Goal: Contribute content: Contribute content

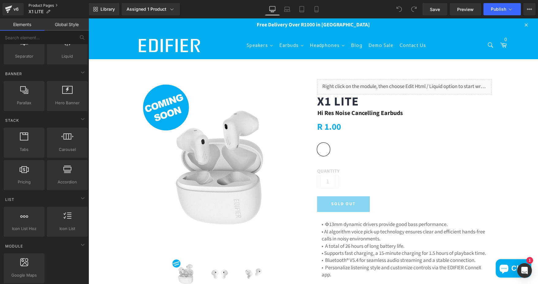
click at [38, 6] on link "Product Pages" at bounding box center [59, 5] width 60 height 5
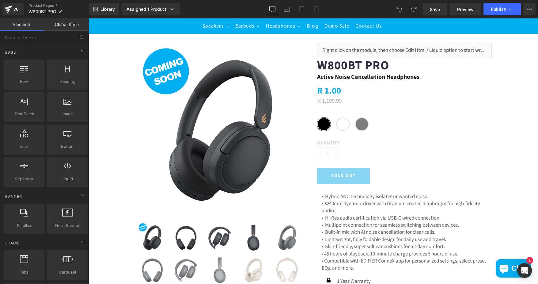
scroll to position [92, 0]
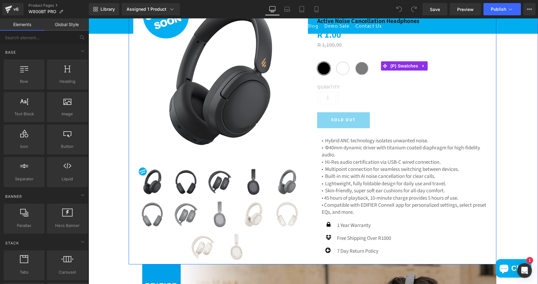
click at [342, 70] on span "White" at bounding box center [342, 68] width 13 height 13
click at [363, 69] on span "Grey" at bounding box center [361, 68] width 13 height 13
click at [326, 69] on span "Black" at bounding box center [323, 68] width 13 height 13
click at [322, 69] on span "Black" at bounding box center [323, 68] width 13 height 13
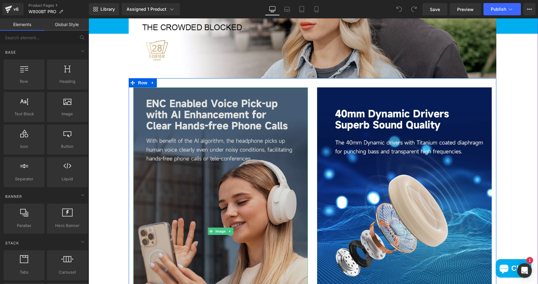
scroll to position [429, 0]
click at [251, 218] on img at bounding box center [220, 231] width 175 height 288
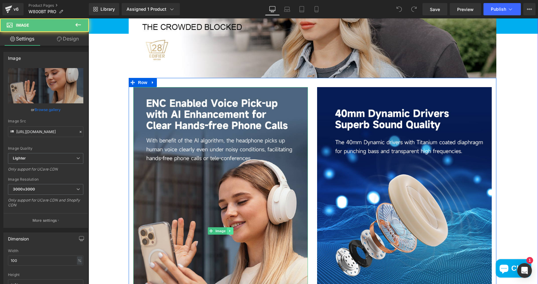
click at [228, 229] on icon at bounding box center [229, 231] width 3 height 4
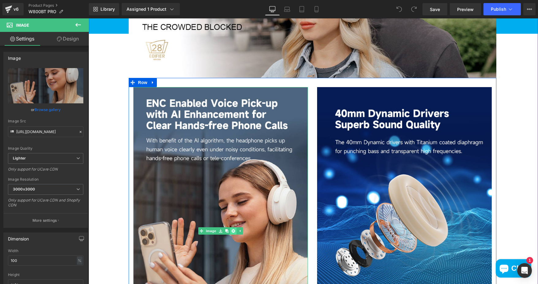
click at [232, 231] on icon at bounding box center [233, 230] width 3 height 3
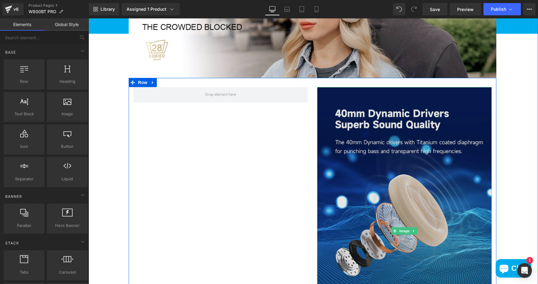
click at [444, 208] on img at bounding box center [404, 231] width 175 height 288
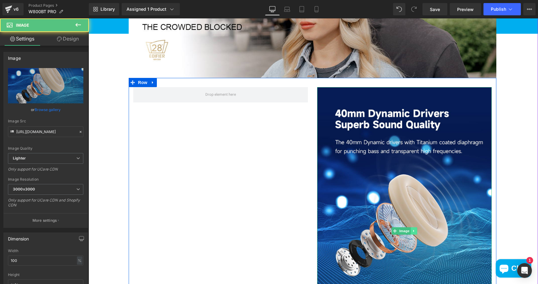
click at [412, 229] on icon at bounding box center [413, 231] width 3 height 4
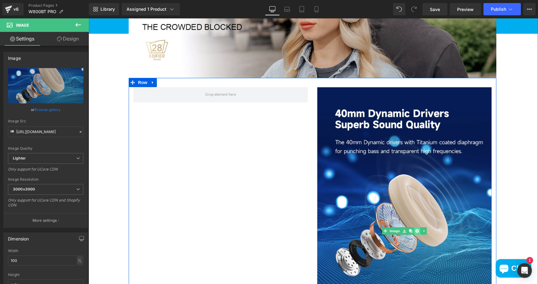
click at [415, 230] on icon at bounding box center [416, 230] width 3 height 3
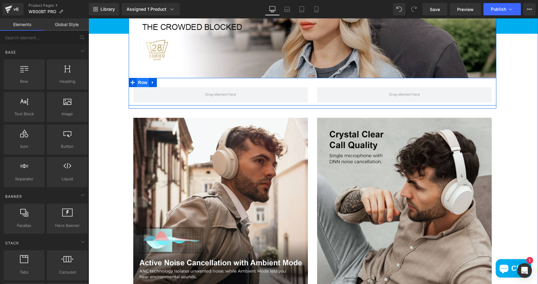
click at [140, 82] on span "Row" at bounding box center [143, 82] width 12 height 9
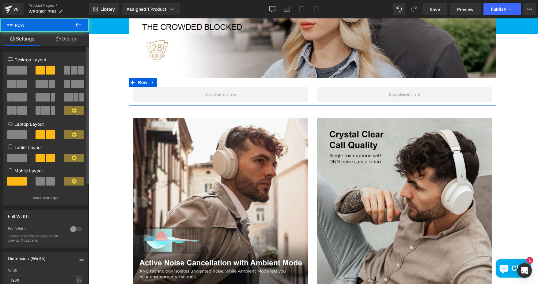
click at [19, 70] on span at bounding box center [17, 70] width 20 height 9
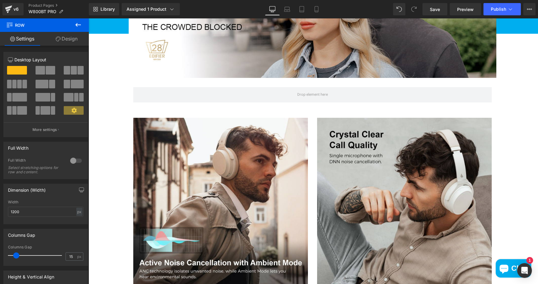
click at [80, 21] on icon at bounding box center [78, 24] width 7 height 7
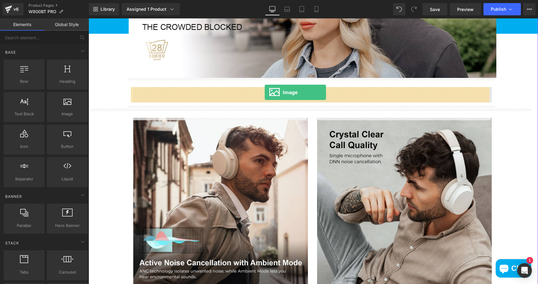
drag, startPoint x: 163, startPoint y: 123, endPoint x: 266, endPoint y: 92, distance: 107.0
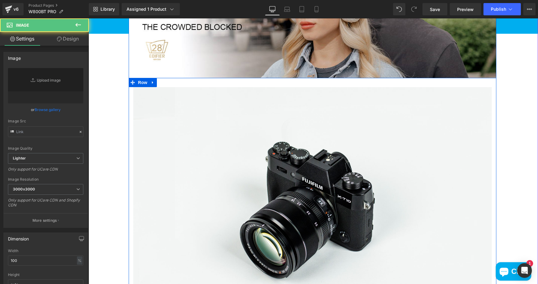
type input "//d1um8515vdn9kb.cloudfront.net/images/parallax.jpg"
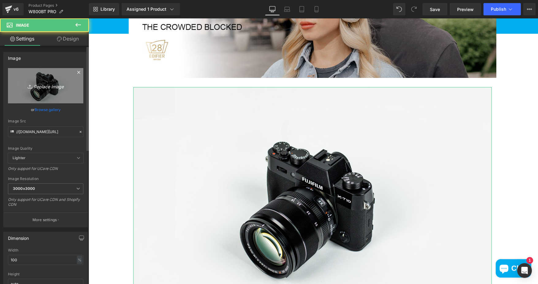
click at [53, 83] on icon "Replace Image" at bounding box center [45, 86] width 49 height 8
type input "C:\fakepath\77acd162-1d7a-49ce-bef6-f259a6d06f24.__CR0,0,1464,600_PT0_SX1464_V1…"
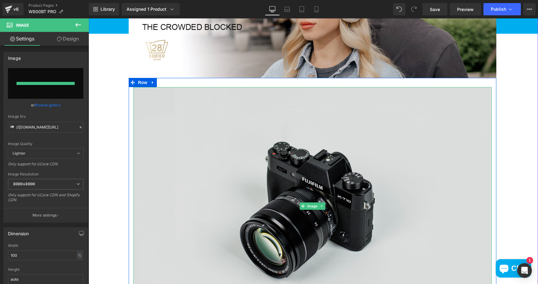
type input "https://ucarecdn.com/1f4f5058-4dc3-4b40-9a13-05f0bebbf634/-/format/auto/-/previ…"
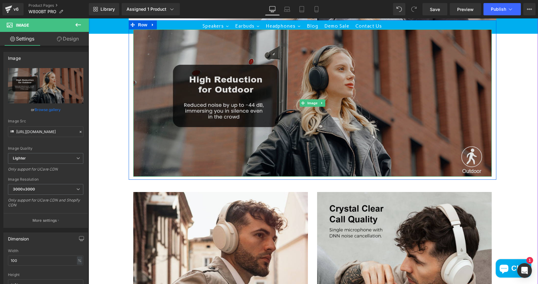
scroll to position [491, 0]
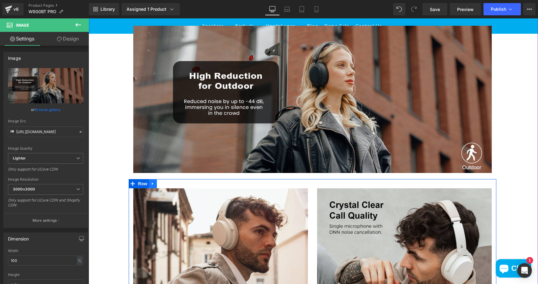
click at [151, 184] on icon at bounding box center [153, 183] width 4 height 5
click at [168, 185] on icon at bounding box center [169, 184] width 4 height 4
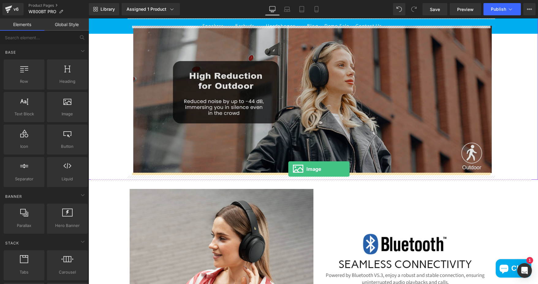
drag, startPoint x: 151, startPoint y: 126, endPoint x: 289, endPoint y: 169, distance: 144.1
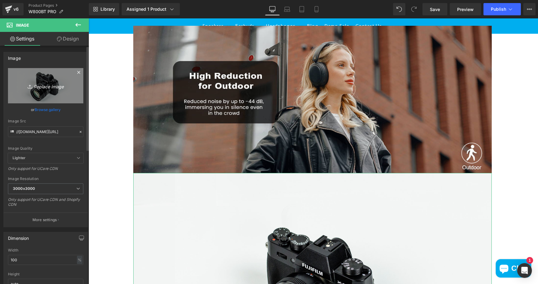
click at [70, 90] on link "Replace Image" at bounding box center [45, 85] width 75 height 35
type input "C:\fakepath\9a48d792-8a9c-4096-acf4-5f03763a70b0.__CR0,0,1464,600_PT0_SX1464_V1…"
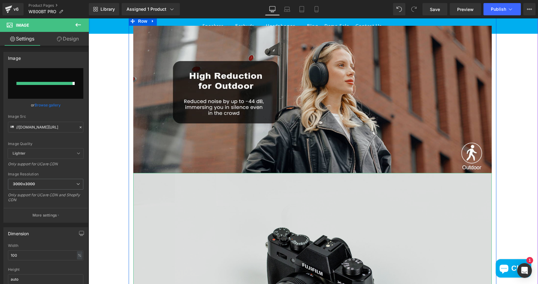
type input "https://ucarecdn.com/9bab3dee-ccc1-410c-a8d6-5dc96fb688af/-/format/auto/-/previ…"
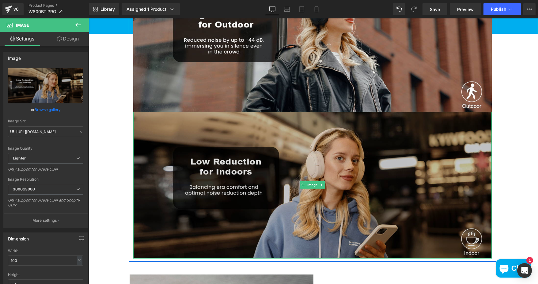
scroll to position [644, 0]
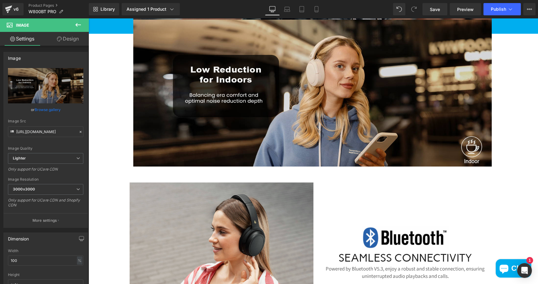
click at [80, 25] on icon at bounding box center [78, 25] width 6 height 4
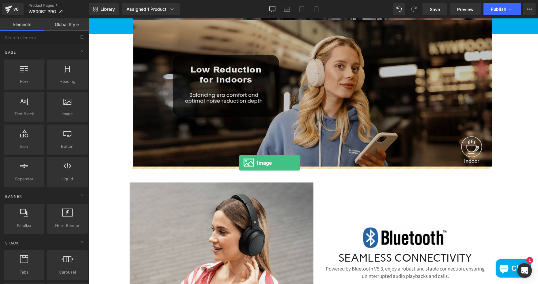
drag, startPoint x: 154, startPoint y: 131, endPoint x: 239, endPoint y: 163, distance: 90.7
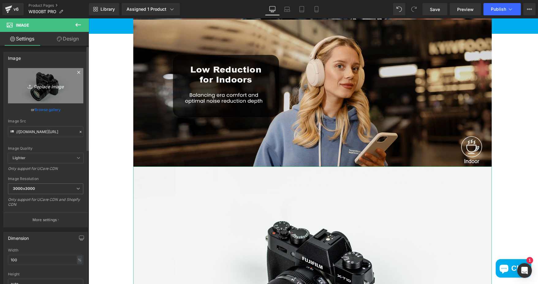
click at [52, 90] on link "Replace Image" at bounding box center [45, 85] width 75 height 35
type input "C:\fakepath\856c2154-dd23-4b3c-9d14-cc409a08e05a.__CR0,0,1464,600_PT0_SX1464_V1…"
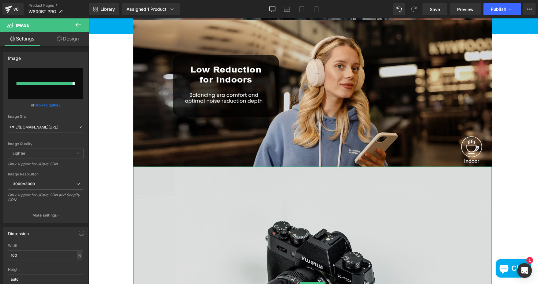
type input "https://ucarecdn.com/d2d4052d-4f07-4146-bd2e-2a2320de8247/-/format/auto/-/previ…"
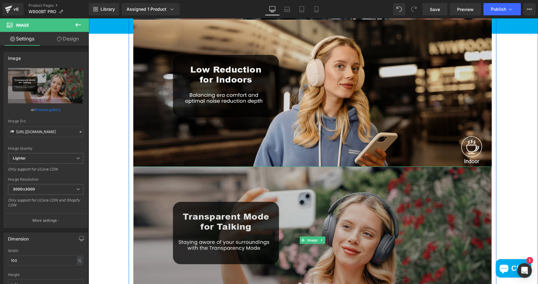
scroll to position [797, 0]
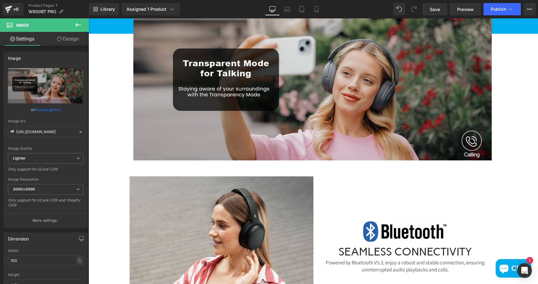
click at [78, 24] on icon at bounding box center [78, 24] width 7 height 7
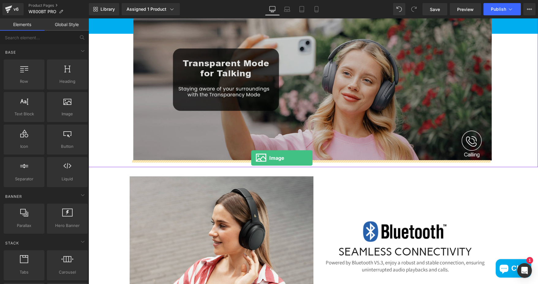
drag, startPoint x: 154, startPoint y: 129, endPoint x: 251, endPoint y: 158, distance: 101.6
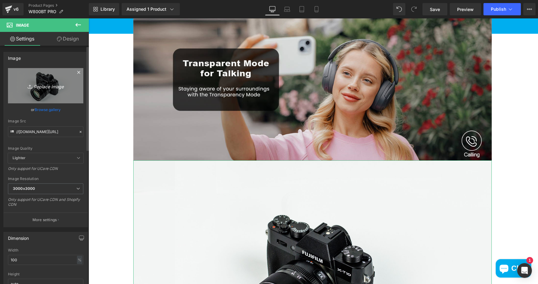
click at [50, 84] on icon "Replace Image" at bounding box center [45, 86] width 49 height 8
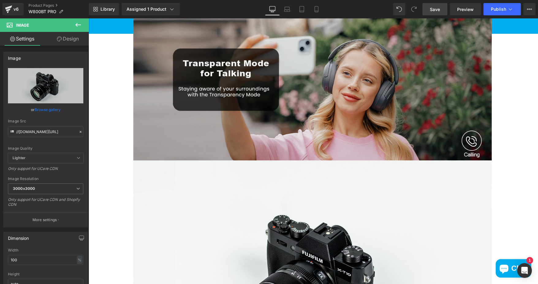
click at [432, 9] on span "Save" at bounding box center [435, 9] width 10 height 6
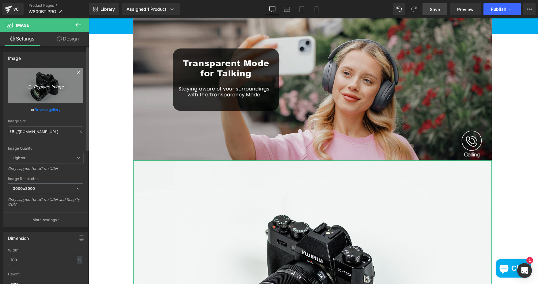
click at [51, 87] on icon "Replace Image" at bounding box center [45, 86] width 49 height 8
type input "C:\fakepath\6a19d0dc-b70a-4888-9b0a-0fb18f281824.__CR0,0,1464,600_PT0_SX1464_V1…"
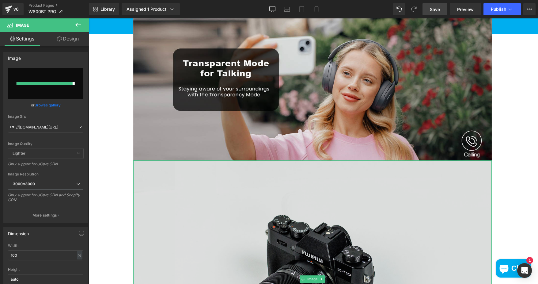
type input "https://ucarecdn.com/4045a02d-90b4-4999-826d-f4b94cbc3ea1/-/format/auto/-/previ…"
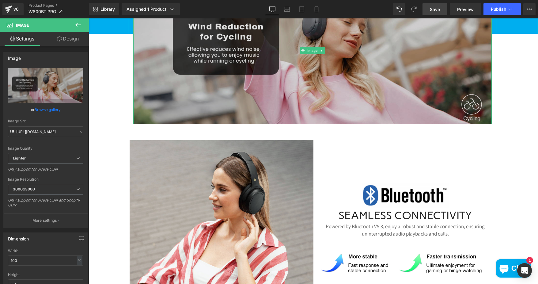
scroll to position [981, 0]
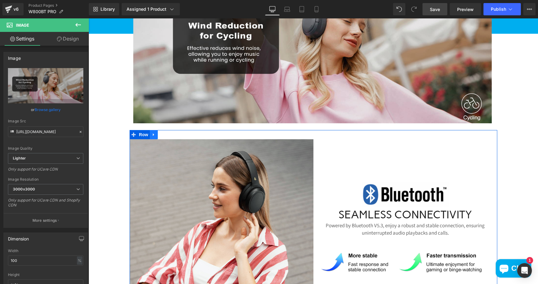
click at [153, 136] on icon at bounding box center [153, 134] width 1 height 3
click at [168, 136] on icon at bounding box center [170, 134] width 4 height 4
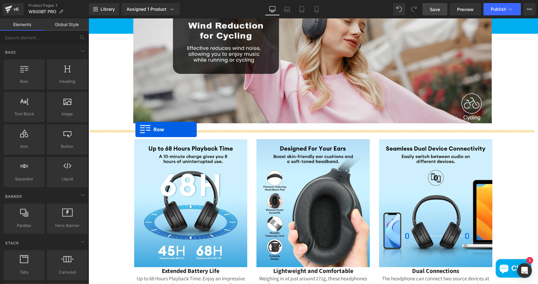
drag, startPoint x: 126, startPoint y: 94, endPoint x: 136, endPoint y: 129, distance: 36.7
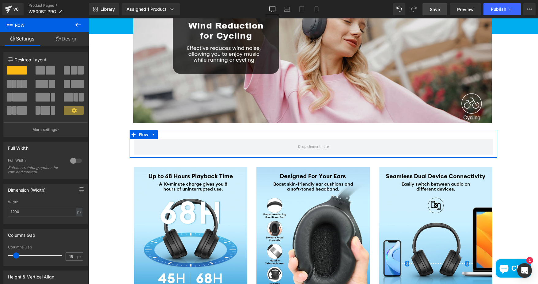
click at [78, 27] on icon at bounding box center [78, 24] width 7 height 7
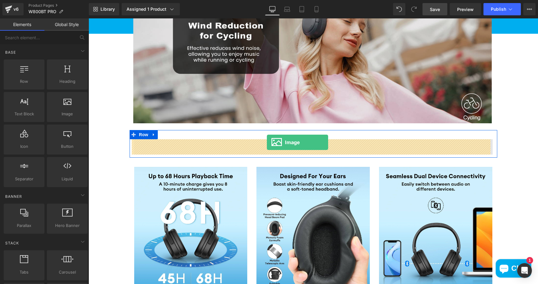
drag, startPoint x: 157, startPoint y: 128, endPoint x: 267, endPoint y: 142, distance: 110.7
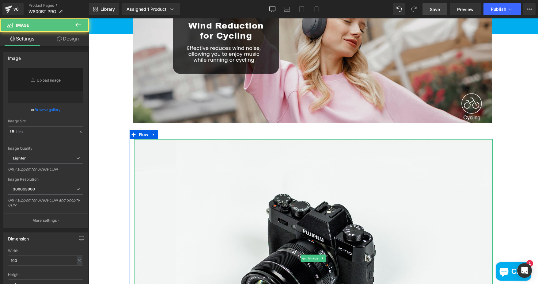
type input "//d1um8515vdn9kb.cloudfront.net/images/parallax.jpg"
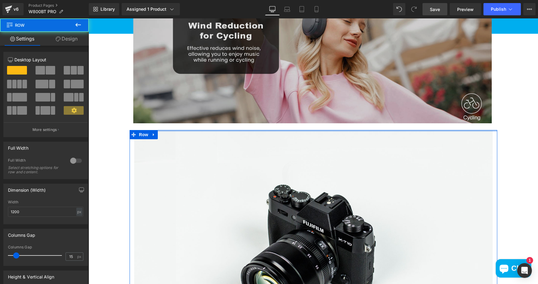
drag, startPoint x: 287, startPoint y: 132, endPoint x: 287, endPoint y: 118, distance: 14.7
click at [287, 118] on div "(P) Image" at bounding box center [314, 138] width 450 height 2119
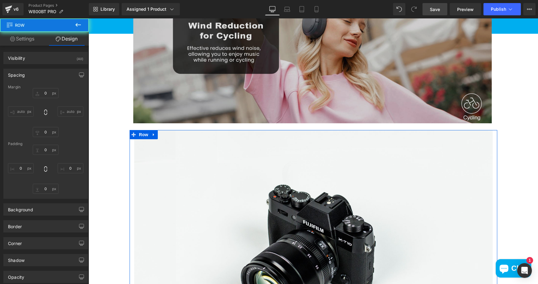
type input "0"
type input "10"
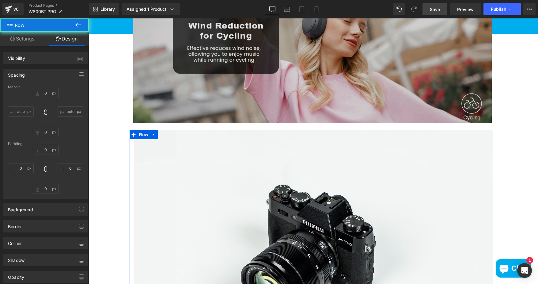
type input "0"
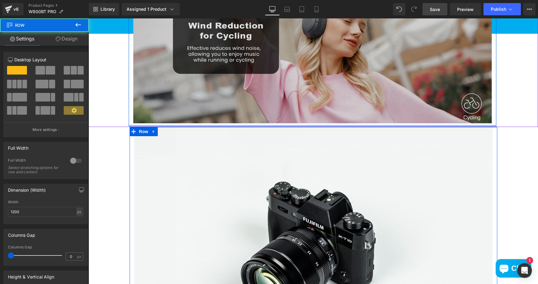
drag, startPoint x: 287, startPoint y: 127, endPoint x: 289, endPoint y: 122, distance: 4.8
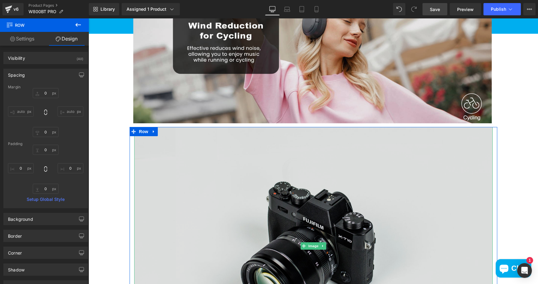
drag, startPoint x: 310, startPoint y: 210, endPoint x: 158, endPoint y: 140, distance: 167.1
click at [310, 210] on img at bounding box center [313, 246] width 359 height 238
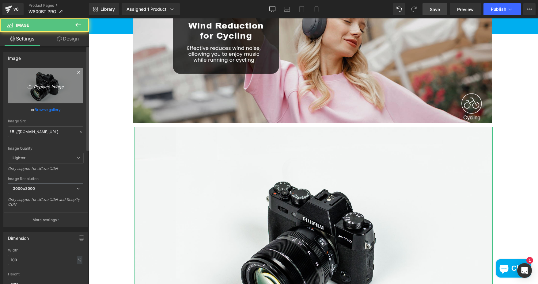
click at [53, 76] on link "Replace Image" at bounding box center [45, 85] width 75 height 35
type input "C:\fakepath\ac7aa259-3afc-48e0-ad48-d2219dbc538a.__CR0,0,1464,600_PT0_SX1464_V1…"
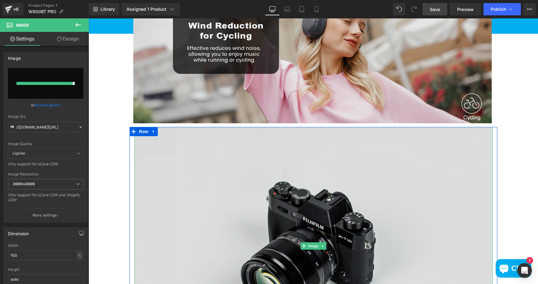
type input "https://ucarecdn.com/63508639-95c6-4c72-b04c-ac933a69d47f/-/format/auto/-/previ…"
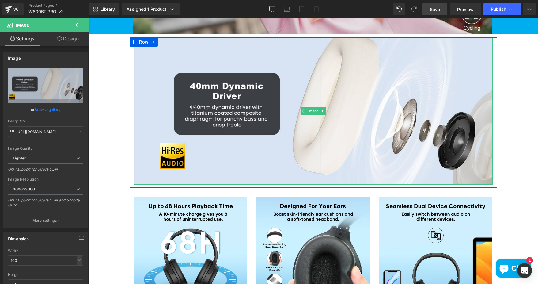
scroll to position [1073, 0]
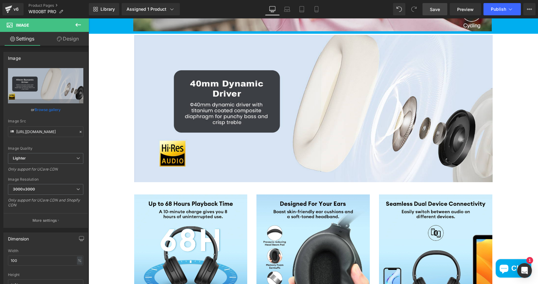
click at [78, 25] on icon at bounding box center [78, 25] width 6 height 4
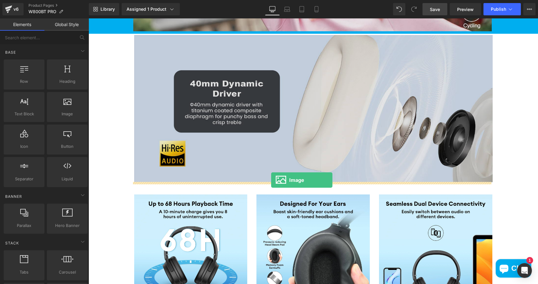
drag, startPoint x: 164, startPoint y: 126, endPoint x: 271, endPoint y: 180, distance: 120.5
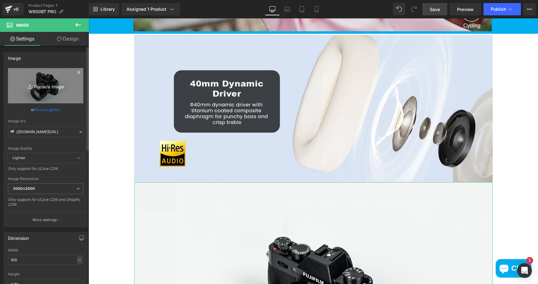
click at [65, 77] on link "Replace Image" at bounding box center [45, 85] width 75 height 35
type input "C:\fakepath\6e49bb9c-6244-41bd-853f-27519e841c12.__CR0,0,1464,600_PT0_SX1464_V1…"
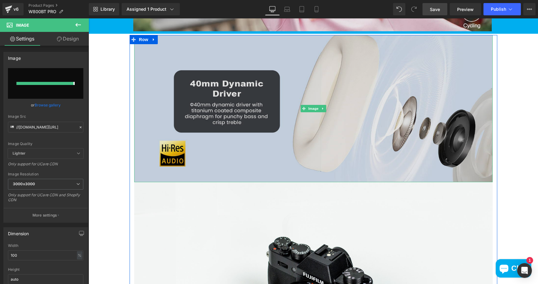
type input "https://ucarecdn.com/5f041ecd-288d-4876-9042-a65b305ecf46/-/format/auto/-/previ…"
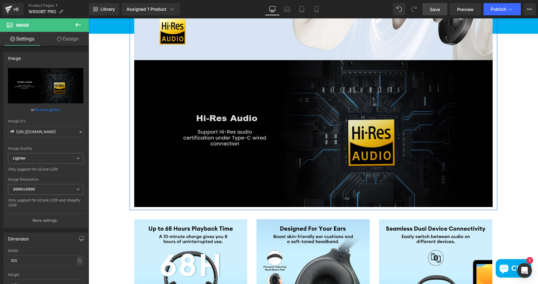
scroll to position [1196, 0]
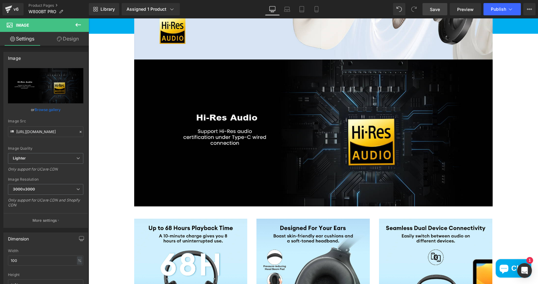
click at [77, 24] on icon at bounding box center [78, 25] width 6 height 4
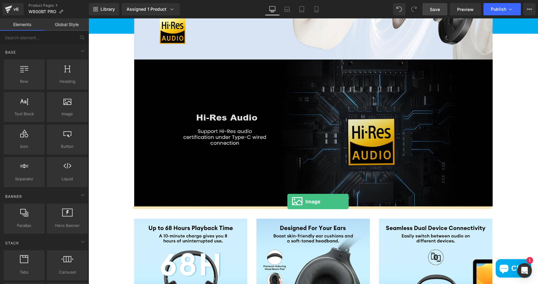
drag, startPoint x: 157, startPoint y: 131, endPoint x: 288, endPoint y: 201, distance: 148.6
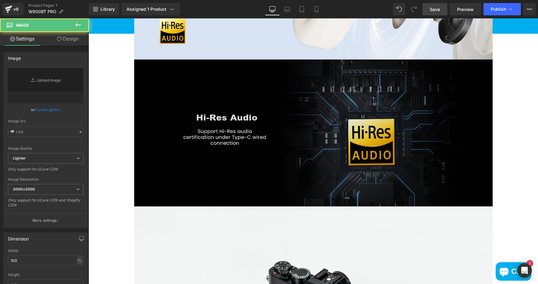
type input "//d1um8515vdn9kb.cloudfront.net/images/parallax.jpg"
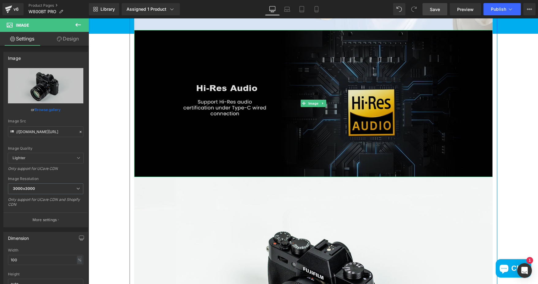
scroll to position [1257, 0]
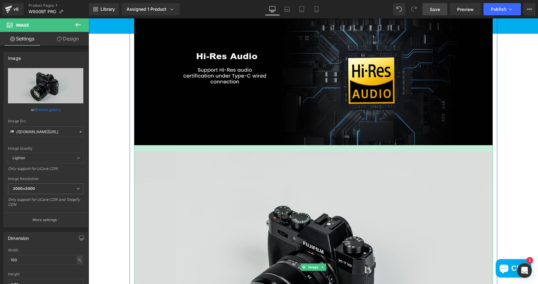
drag, startPoint x: 298, startPoint y: 147, endPoint x: 298, endPoint y: 153, distance: 6.1
click at [298, 153] on div "Image" at bounding box center [313, 267] width 359 height 244
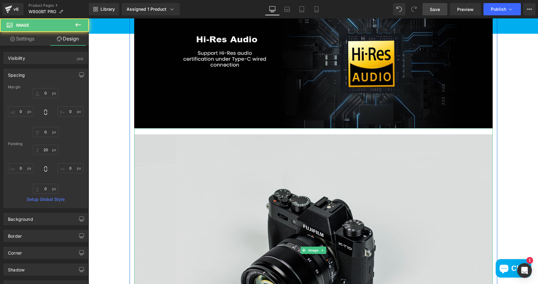
scroll to position [1288, 0]
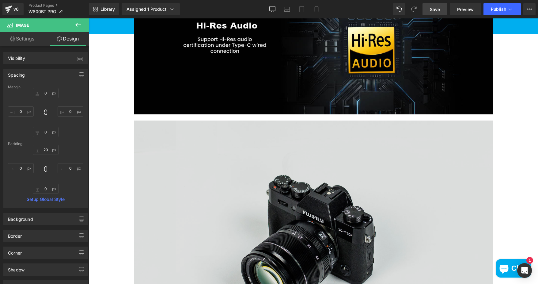
drag, startPoint x: 268, startPoint y: 213, endPoint x: 134, endPoint y: 151, distance: 147.8
click at [268, 213] on img at bounding box center [313, 236] width 359 height 244
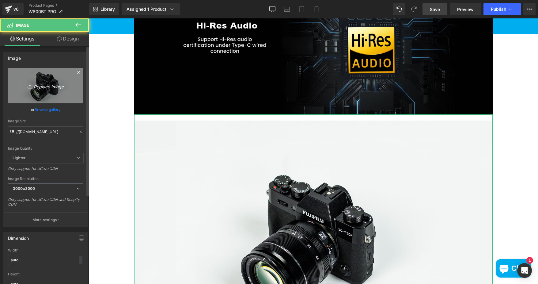
click at [47, 86] on icon "Replace Image" at bounding box center [45, 86] width 49 height 8
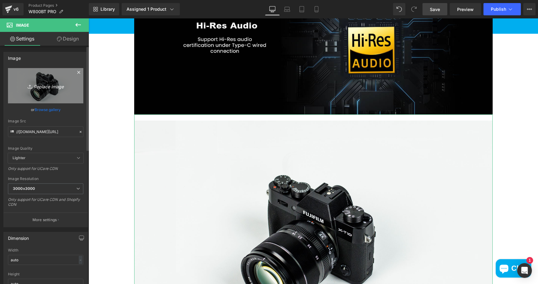
type input "C:\fakepath\8bfff2fc-c15b-4dc1-adee-074fd565326b.__CR0,0,1464,600_PT0_SX1464_V1…"
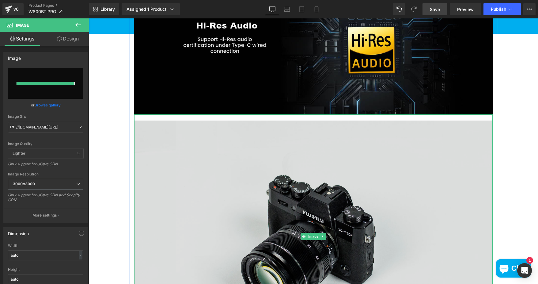
type input "https://ucarecdn.com/aa8ade7c-ab78-49a2-ad9e-9f01554c5b83/-/format/auto/-/previ…"
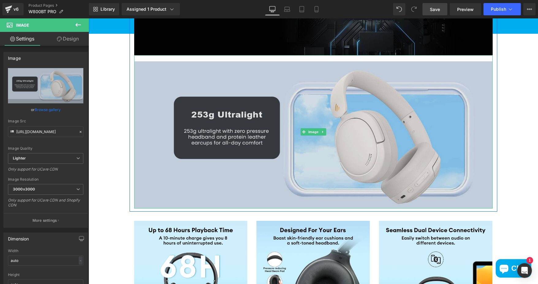
scroll to position [1349, 0]
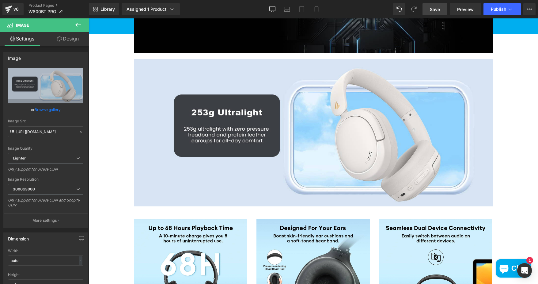
click at [78, 25] on icon at bounding box center [78, 25] width 6 height 4
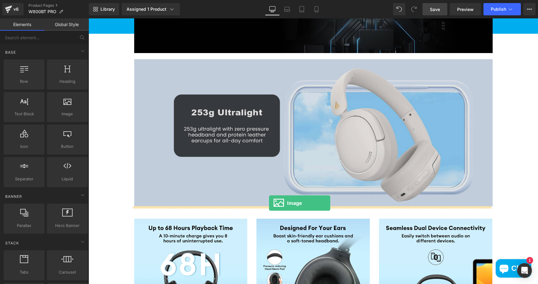
drag, startPoint x: 158, startPoint y: 128, endPoint x: 269, endPoint y: 203, distance: 133.9
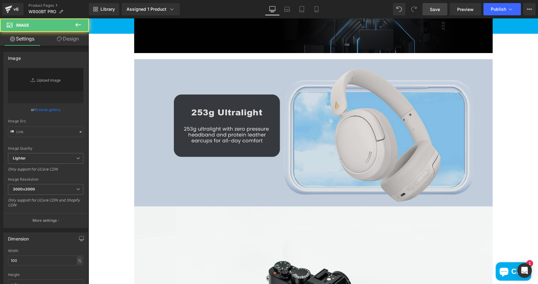
type input "//d1um8515vdn9kb.cloudfront.net/images/parallax.jpg"
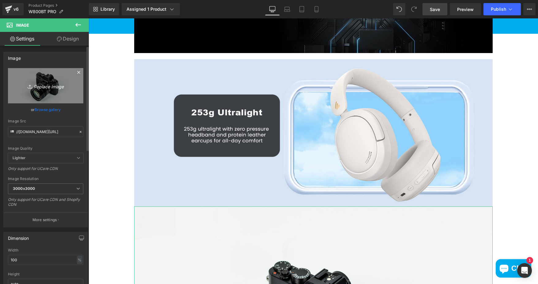
click at [49, 77] on link "Replace Image" at bounding box center [45, 85] width 75 height 35
type input "C:\fakepath\ab06bc94-c34c-4bad-b856-6eba7e254a1d.__CR0,0,1464,600_PT0_SX1464_V1…"
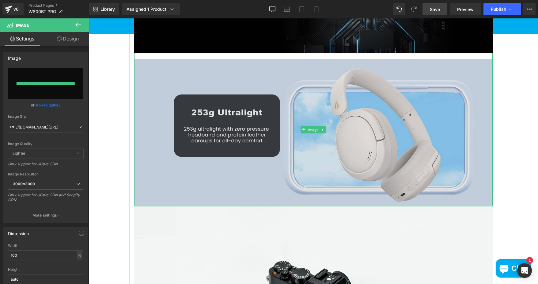
type input "https://ucarecdn.com/07099052-522b-432b-b6ab-b06661d30312/-/format/auto/-/previ…"
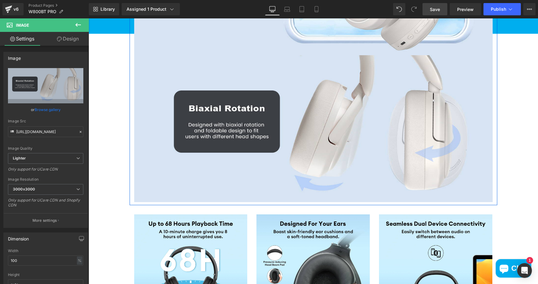
scroll to position [1503, 0]
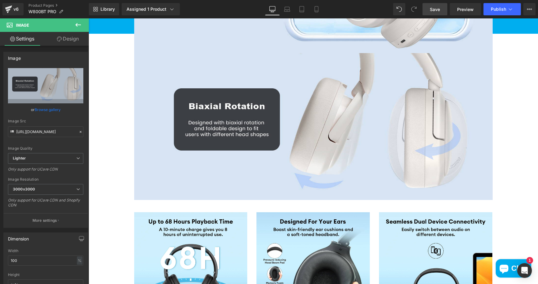
click at [78, 25] on icon at bounding box center [78, 24] width 7 height 7
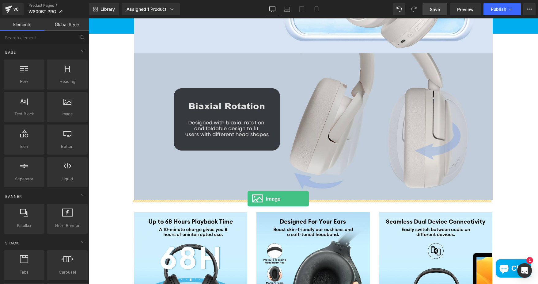
drag, startPoint x: 153, startPoint y: 128, endPoint x: 248, endPoint y: 199, distance: 118.2
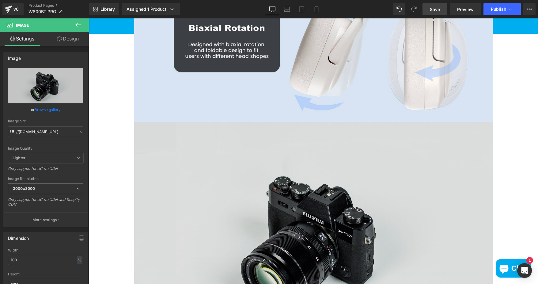
scroll to position [1595, 0]
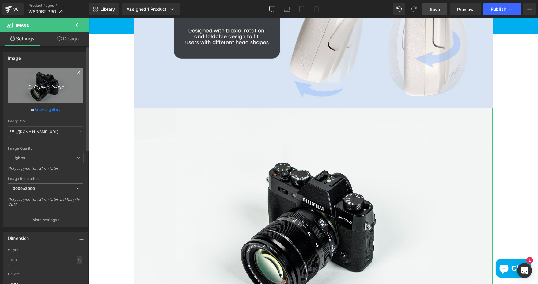
click at [54, 82] on link "Replace Image" at bounding box center [45, 85] width 75 height 35
type input "C:\fakepath\9c29c925-ba45-494b-9911-a7ed2d15a8e8.__CR0,0,1464,600_PT0_SX1464_V1…"
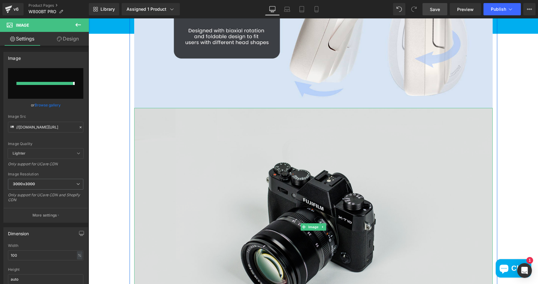
type input "https://ucarecdn.com/c64bb56d-4479-442c-b2c1-36f1d1560ae4/-/format/auto/-/previ…"
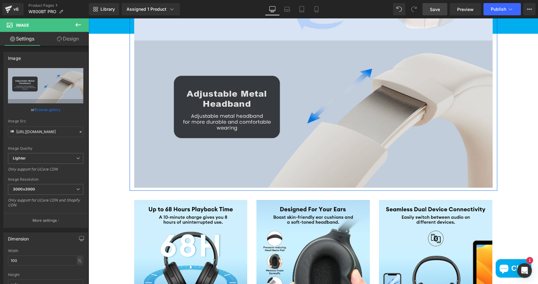
scroll to position [1687, 0]
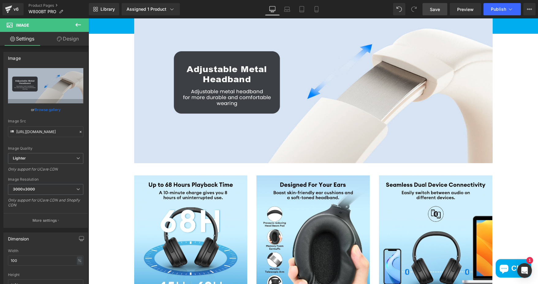
click at [78, 25] on icon at bounding box center [78, 25] width 6 height 4
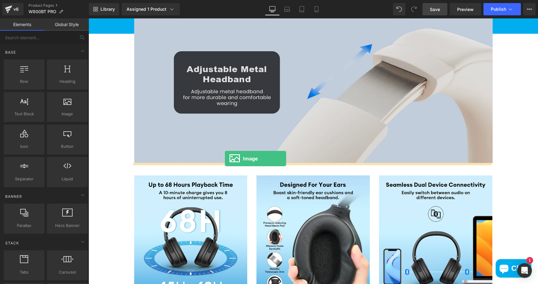
drag, startPoint x: 157, startPoint y: 126, endPoint x: 227, endPoint y: 157, distance: 76.5
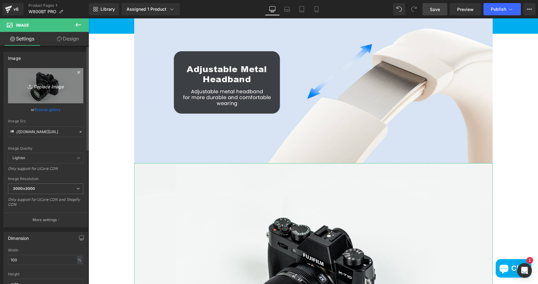
click at [61, 91] on link "Replace Image" at bounding box center [45, 85] width 75 height 35
type input "C:\fakepath\b64dc1df-7a01-4d46-a41c-99cd9beb16e6.__CR0,0,1464,600_PT0_SX1464_V1…"
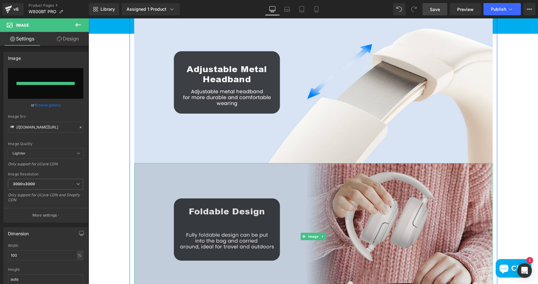
type input "https://ucarecdn.com/b2ad603c-68bd-4c91-9889-0af59dfd2d0d/-/format/auto/-/previ…"
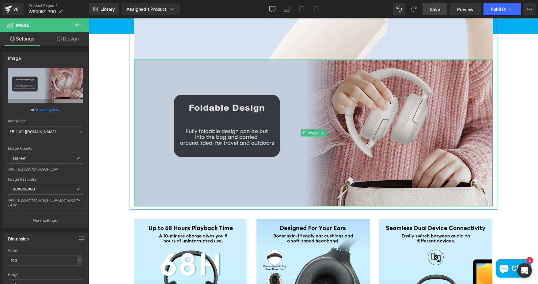
scroll to position [1809, 0]
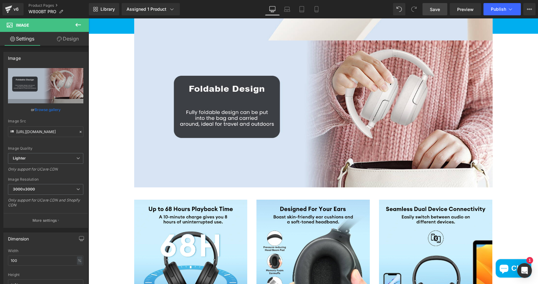
drag, startPoint x: 75, startPoint y: 24, endPoint x: 77, endPoint y: 44, distance: 20.3
click at [75, 24] on icon at bounding box center [78, 24] width 7 height 7
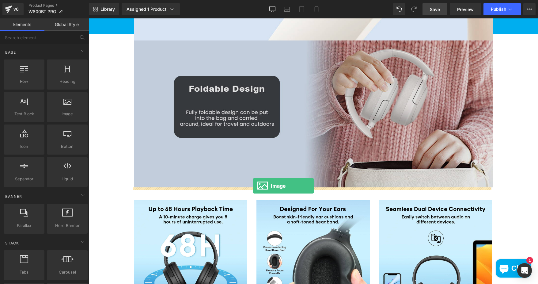
drag, startPoint x: 153, startPoint y: 125, endPoint x: 253, endPoint y: 186, distance: 116.8
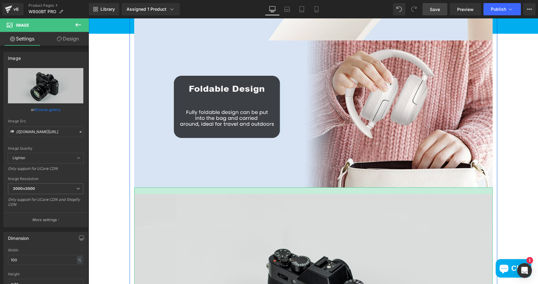
drag, startPoint x: 265, startPoint y: 189, endPoint x: 265, endPoint y: 195, distance: 6.7
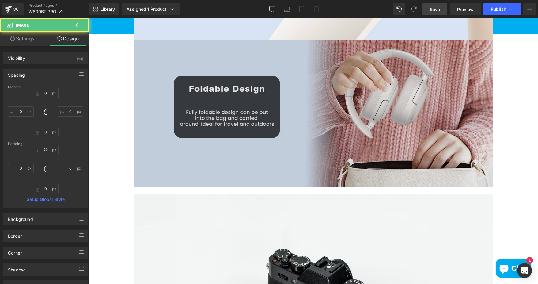
scroll to position [1870, 0]
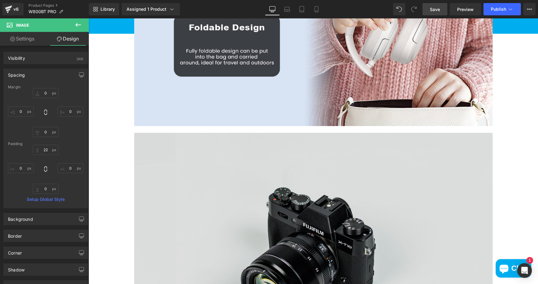
drag, startPoint x: 143, startPoint y: 97, endPoint x: 271, endPoint y: 223, distance: 179.5
click at [271, 223] on img at bounding box center [313, 248] width 359 height 244
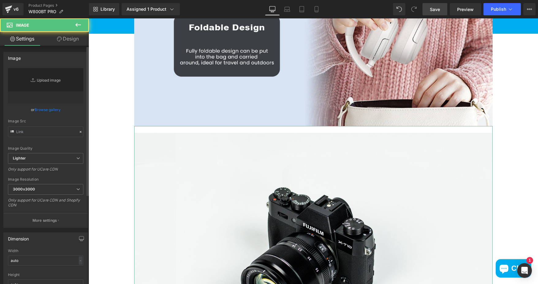
type input "//d1um8515vdn9kb.cloudfront.net/images/parallax.jpg"
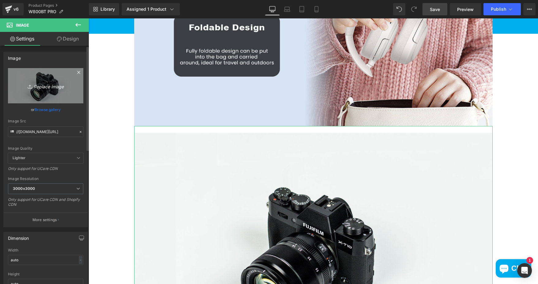
click at [51, 81] on link "Replace Image" at bounding box center [45, 85] width 75 height 35
type input "C:\fakepath\f61a53d2-933b-4f56-8f8b-2d11b97f5f8b.__CR0,0,1464,600_PT0_SX1464_V1…"
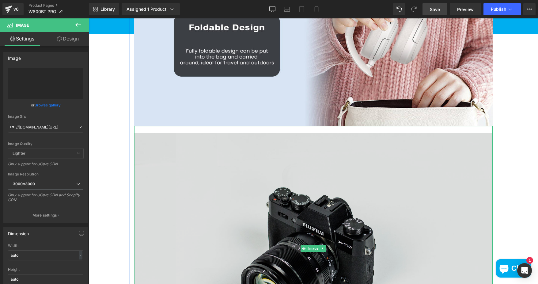
type input "https://ucarecdn.com/2079f6f3-be29-43ed-97e6-962e34f7e7ab/-/format/auto/-/previ…"
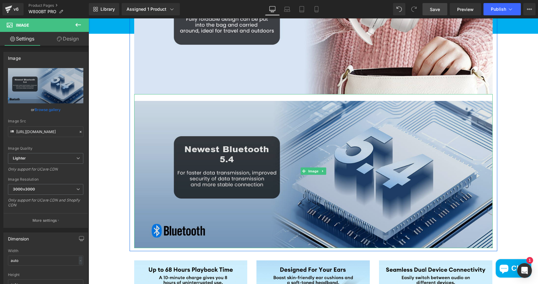
scroll to position [1962, 0]
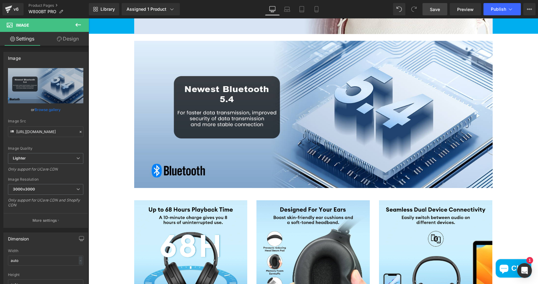
click at [76, 25] on icon at bounding box center [78, 25] width 6 height 4
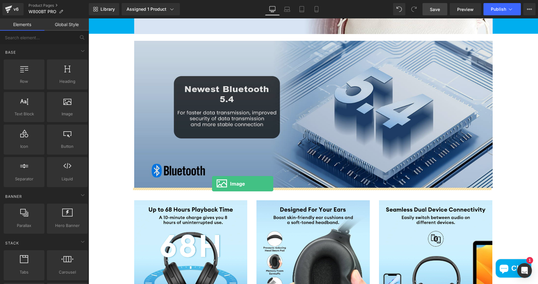
drag, startPoint x: 151, startPoint y: 130, endPoint x: 212, endPoint y: 184, distance: 81.5
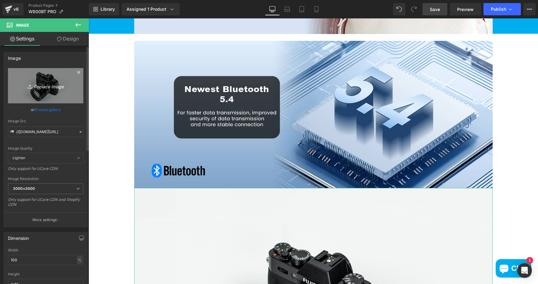
click at [46, 88] on icon "Replace Image" at bounding box center [45, 86] width 49 height 8
type input "C:\fakepath\d19ae226-b150-46b8-a109-c3fd0cb03c3a.__CR0,0,1464,600_PT0_SX1464_V1…"
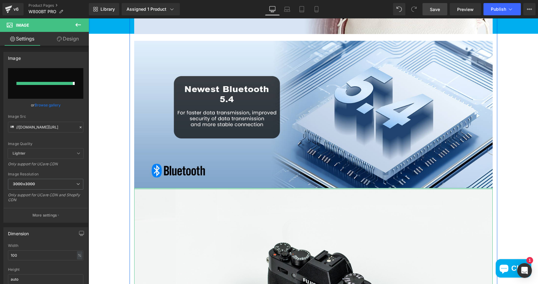
type input "https://ucarecdn.com/dee38160-0f92-4111-a471-2fc25aa23811/-/format/auto/-/previ…"
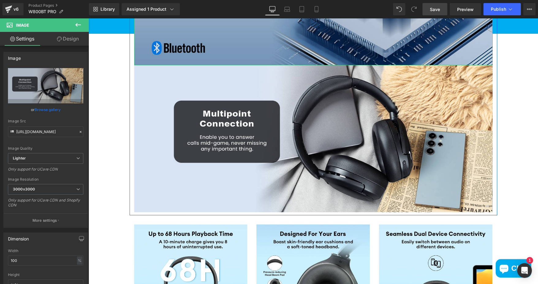
scroll to position [2146, 0]
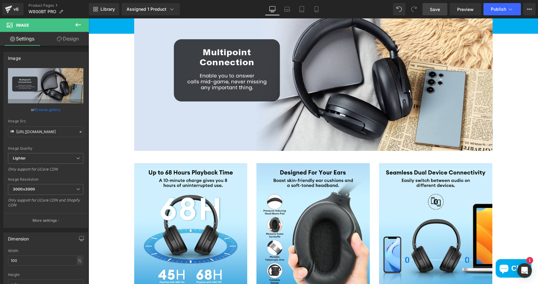
click at [78, 25] on icon at bounding box center [78, 24] width 7 height 7
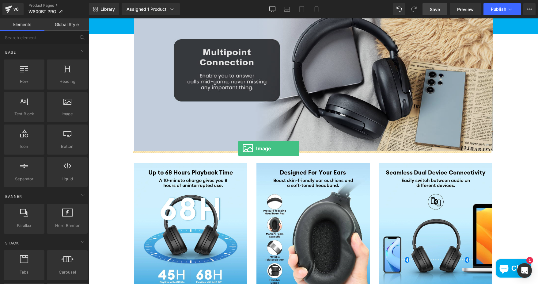
drag, startPoint x: 159, startPoint y: 128, endPoint x: 240, endPoint y: 148, distance: 83.2
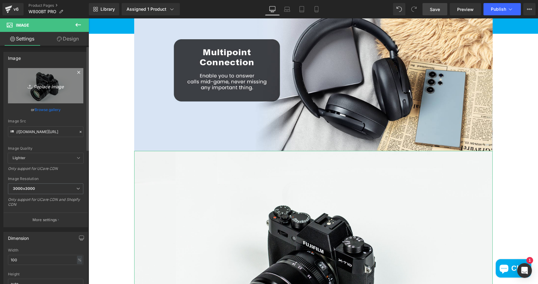
click at [46, 89] on icon "Replace Image" at bounding box center [45, 86] width 49 height 8
type input "C:\fakepath\92f9ea0a-5229-437e-9612-9f39b5e76252.__CR0,0,1464,600_PT0_SX1464_V1…"
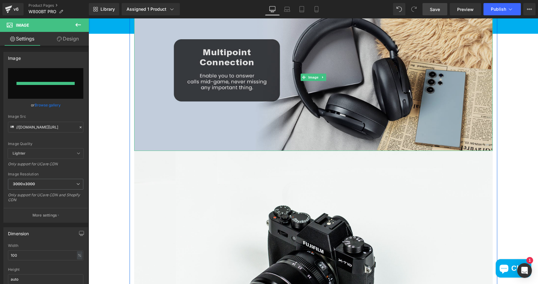
type input "https://ucarecdn.com/806eb8e8-0fc9-4b2e-b3a9-8a6062d5a025/-/format/auto/-/previ…"
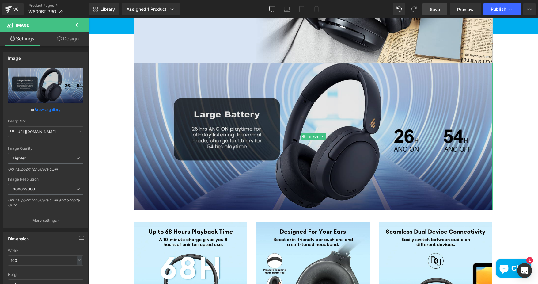
scroll to position [2269, 0]
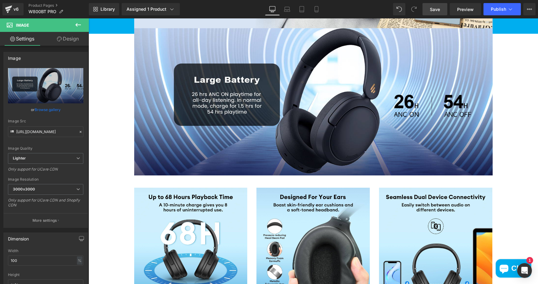
click at [78, 24] on icon at bounding box center [78, 24] width 7 height 7
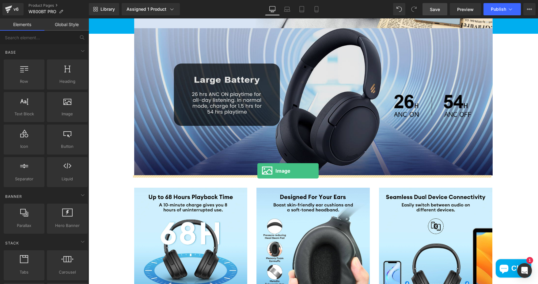
drag, startPoint x: 161, startPoint y: 124, endPoint x: 258, endPoint y: 171, distance: 107.4
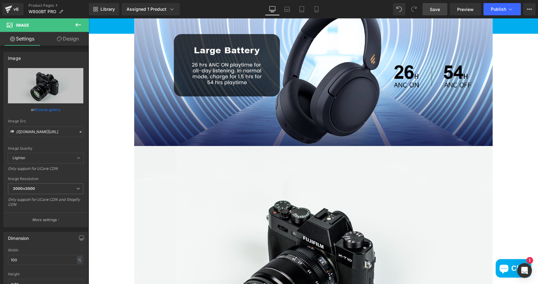
scroll to position [2330, 0]
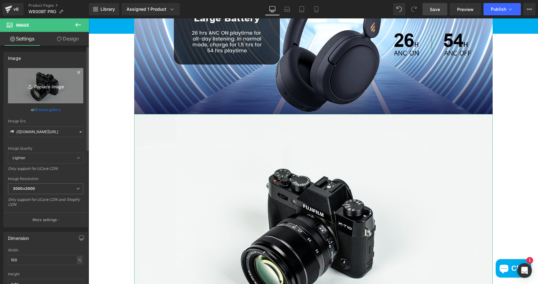
click at [41, 84] on icon "Replace Image" at bounding box center [45, 86] width 49 height 8
type input "C:\fakepath\217014f7-ce67-4116-bb2e-9db5c4089dfc.__CR0,0,1464,600_PT0_SX1464_V1…"
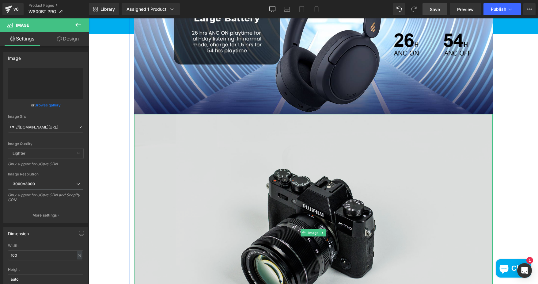
type input "https://ucarecdn.com/fe54c4bb-67a3-4694-acf3-bcea723ad666/-/format/auto/-/previ…"
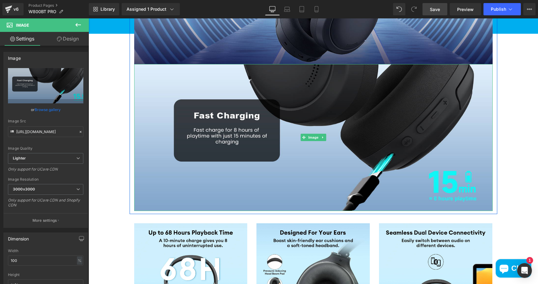
scroll to position [2453, 0]
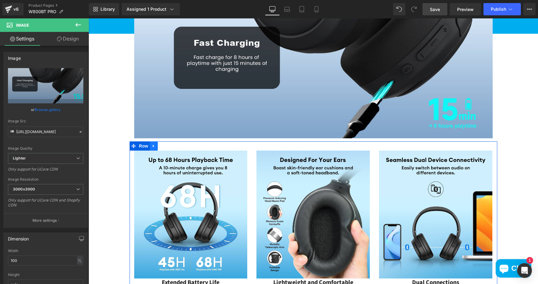
click at [152, 148] on icon at bounding box center [154, 146] width 4 height 5
click at [168, 146] on icon at bounding box center [170, 146] width 4 height 4
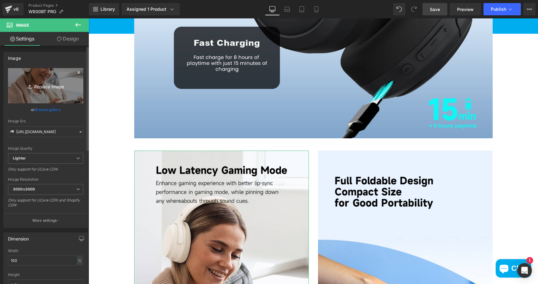
click at [51, 83] on icon "Replace Image" at bounding box center [45, 86] width 49 height 8
type input "C:\fakepath\2c006ddced4461cbf3d7a99ff4679580.png"
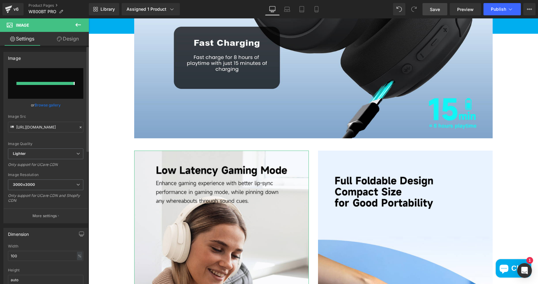
type input "https://ucarecdn.com/2d8c80f7-6c17-43aa-a560-72915b8aef5f/-/format/auto/-/previ…"
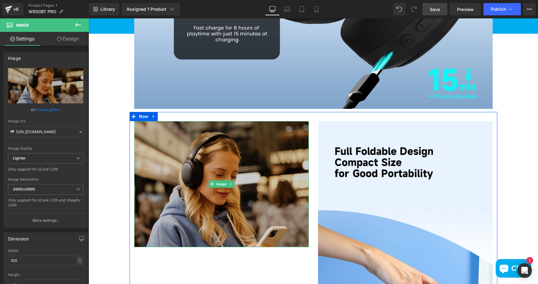
scroll to position [2484, 0]
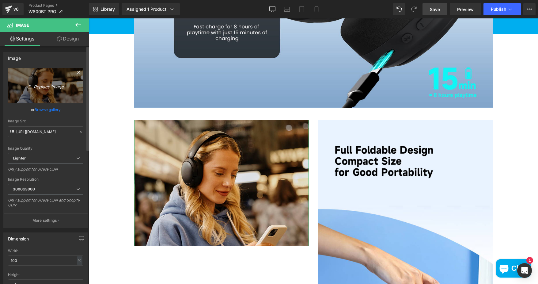
click at [51, 84] on icon "Replace Image" at bounding box center [45, 86] width 49 height 8
click at [45, 80] on link "Replace Image" at bounding box center [45, 85] width 75 height 35
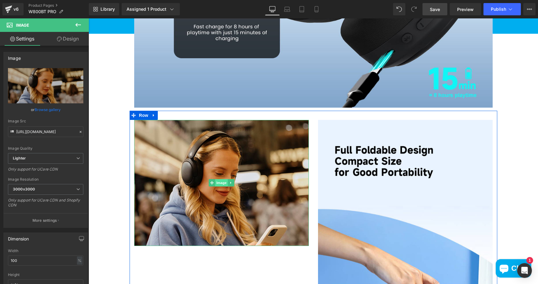
click at [217, 180] on span "Image" at bounding box center [221, 182] width 13 height 7
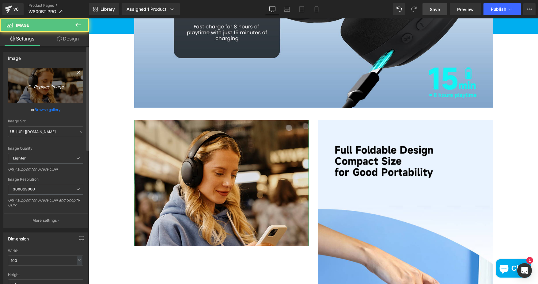
click at [55, 82] on icon "Replace Image" at bounding box center [45, 86] width 49 height 8
type input "C:\fakepath\7ab612db-8145-4de0-a230-5768831b1c51.__CR0,0,650,350_PT0_SX650_V1__…"
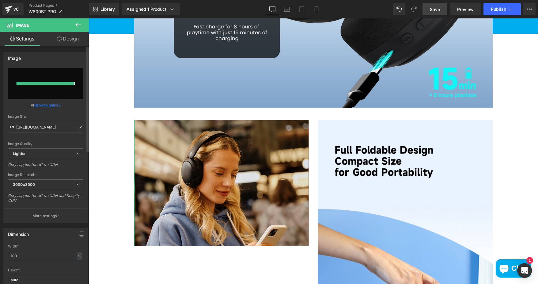
type input "https://ucarecdn.com/d7739365-fffd-4c9f-9b37-2a9941570c25/-/format/auto/-/previ…"
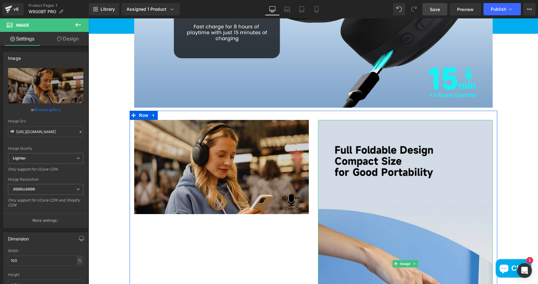
drag, startPoint x: 415, startPoint y: 134, endPoint x: 414, endPoint y: 141, distance: 7.1
click at [415, 134] on img at bounding box center [405, 264] width 175 height 288
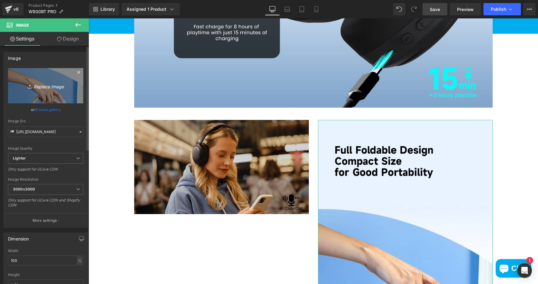
click at [53, 79] on link "Replace Image" at bounding box center [45, 85] width 75 height 35
type input "C:\fakepath\a6b72398-f6b4-4575-8fed-bf15731b5fe9.__CR175,0,1114,600_PT0_SX650_V…"
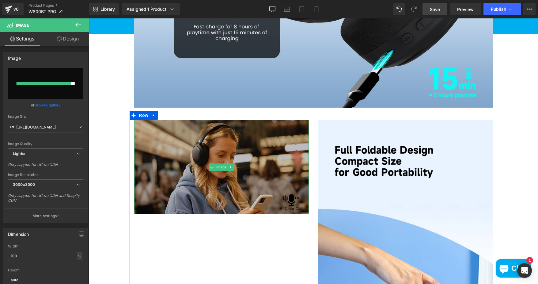
type input "https://ucarecdn.com/9627580a-f6f3-4942-8749-d3469b441692/-/format/auto/-/previ…"
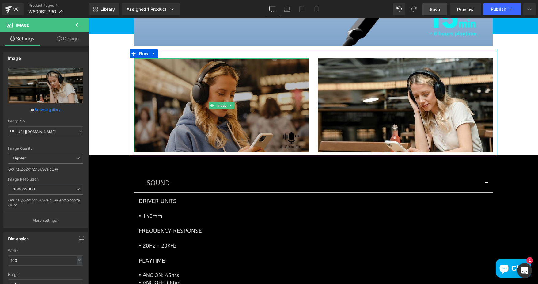
scroll to position [2545, 0]
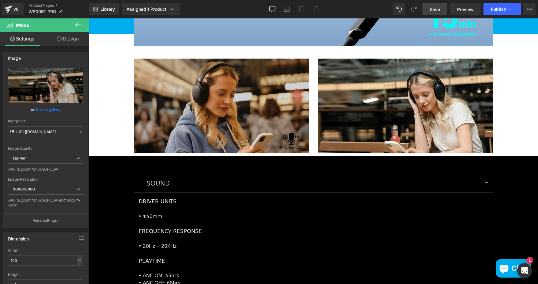
click at [79, 24] on icon at bounding box center [78, 24] width 7 height 7
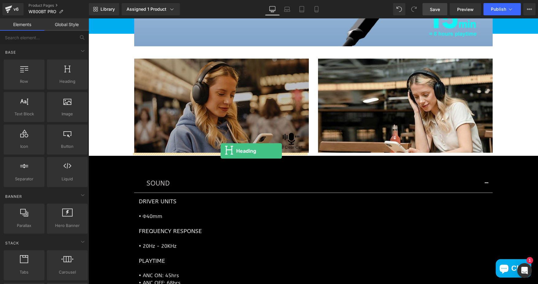
drag, startPoint x: 157, startPoint y: 89, endPoint x: 221, endPoint y: 151, distance: 89.1
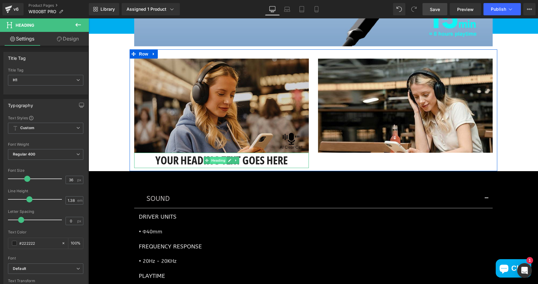
click at [216, 160] on span "Heading" at bounding box center [218, 160] width 17 height 7
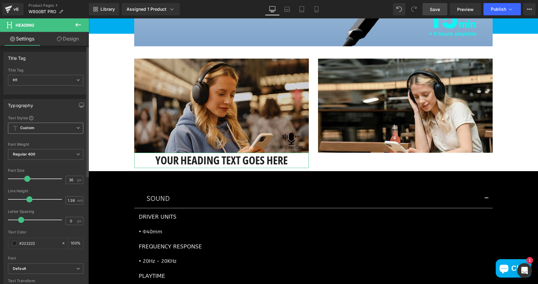
click at [77, 128] on icon at bounding box center [78, 128] width 4 height 4
click at [77, 128] on icon at bounding box center [76, 128] width 4 height 4
click at [78, 155] on span "Regular 400" at bounding box center [45, 154] width 75 height 11
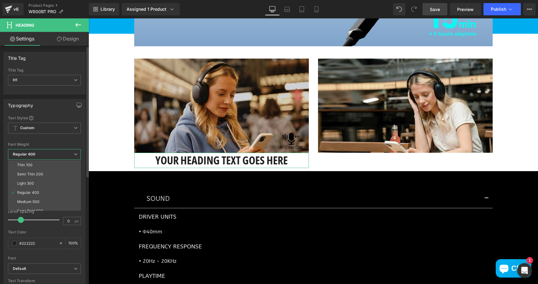
click at [77, 154] on icon at bounding box center [76, 154] width 4 height 4
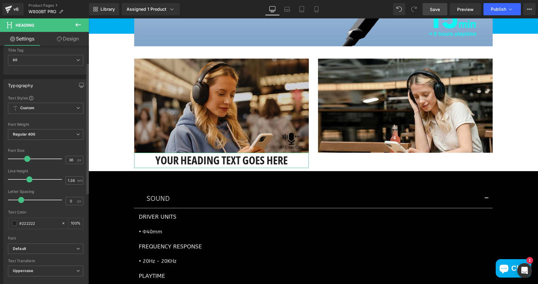
scroll to position [31, 0]
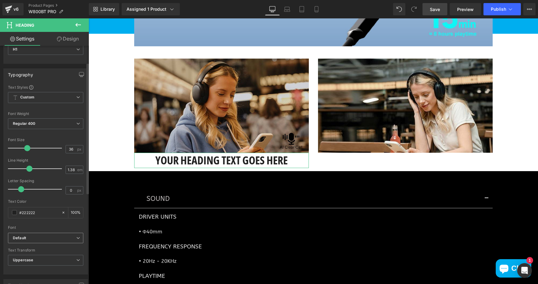
click at [76, 239] on icon at bounding box center [78, 238] width 4 height 4
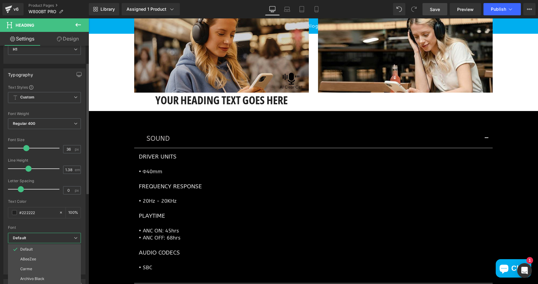
scroll to position [2606, 0]
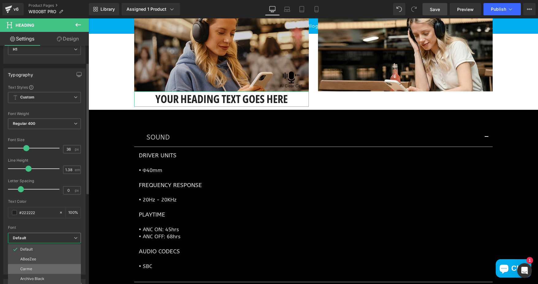
click at [40, 267] on li "Carme" at bounding box center [44, 269] width 73 height 10
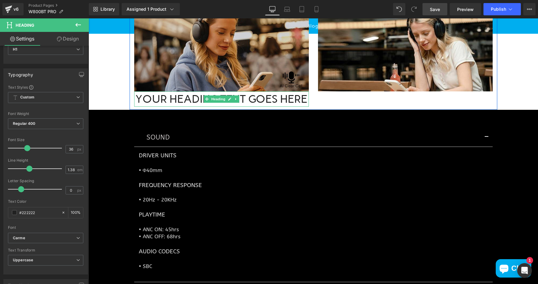
click at [265, 98] on h1 "Your heading text goes here" at bounding box center [221, 98] width 175 height 15
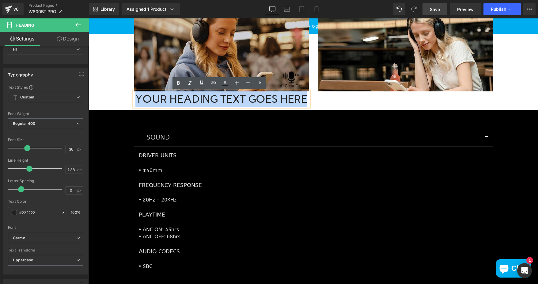
drag, startPoint x: 304, startPoint y: 98, endPoint x: 136, endPoint y: 101, distance: 168.4
click at [136, 101] on h1 "Your heading text goes here" at bounding box center [221, 98] width 175 height 15
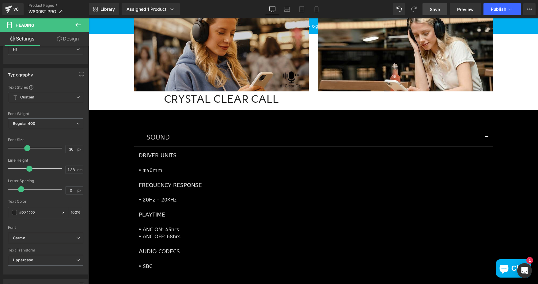
click at [76, 25] on icon at bounding box center [78, 25] width 6 height 4
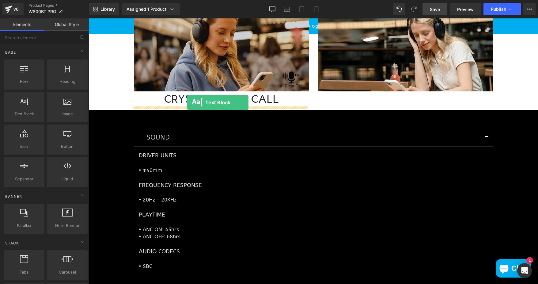
drag, startPoint x: 115, startPoint y: 124, endPoint x: 187, endPoint y: 102, distance: 75.6
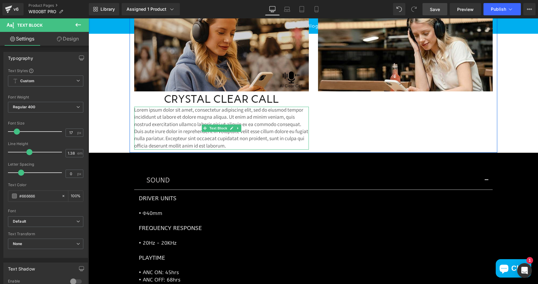
drag, startPoint x: 136, startPoint y: 110, endPoint x: 132, endPoint y: 110, distance: 4.9
click at [136, 110] on p "Lorem ipsum dolor sit amet, consectetur adipiscing elit, sed do eiusmod tempor …" at bounding box center [221, 128] width 175 height 43
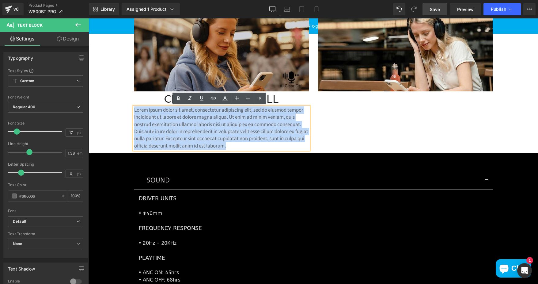
drag, startPoint x: 132, startPoint y: 110, endPoint x: 260, endPoint y: 149, distance: 133.1
click at [260, 149] on p "Lorem ipsum dolor sit amet, consectetur adipiscing elit, sed do eiusmod tempor …" at bounding box center [221, 128] width 175 height 43
paste div
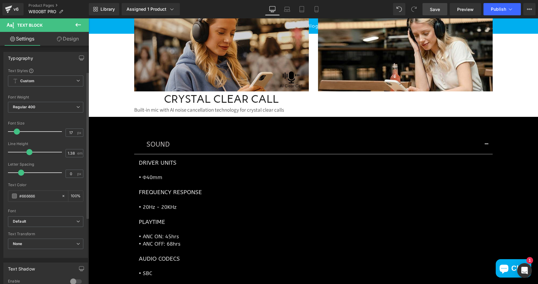
scroll to position [92, 0]
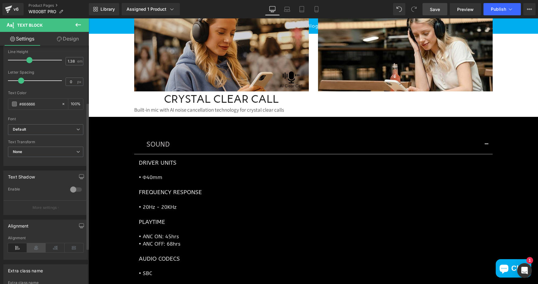
click at [39, 249] on icon at bounding box center [36, 247] width 19 height 9
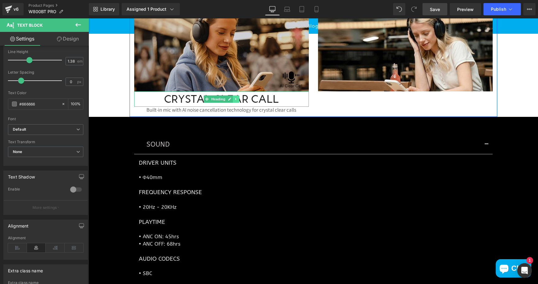
click at [235, 100] on icon at bounding box center [236, 99] width 3 height 4
click at [232, 100] on link at bounding box center [233, 98] width 6 height 7
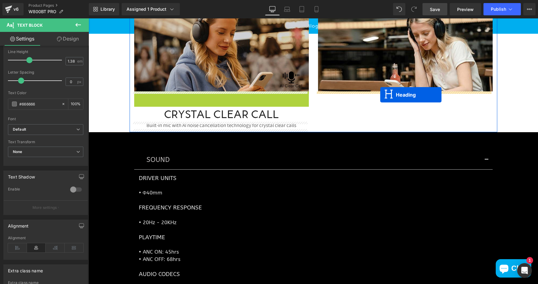
drag, startPoint x: 197, startPoint y: 98, endPoint x: 381, endPoint y: 95, distance: 183.4
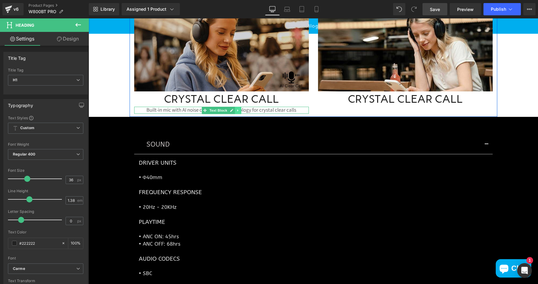
click at [235, 111] on link at bounding box center [238, 110] width 6 height 7
click at [233, 111] on icon at bounding box center [234, 111] width 3 height 4
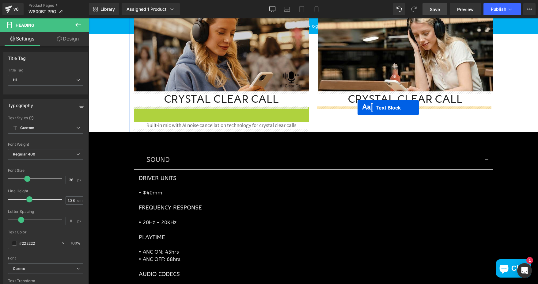
drag, startPoint x: 193, startPoint y: 110, endPoint x: 358, endPoint y: 108, distance: 165.3
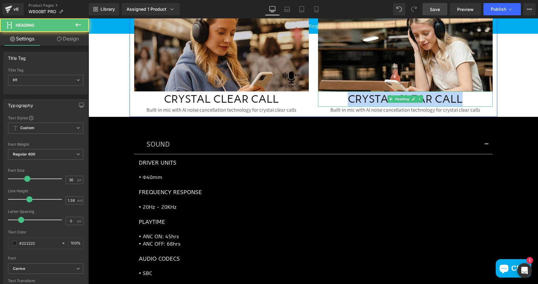
drag, startPoint x: 347, startPoint y: 99, endPoint x: 463, endPoint y: 100, distance: 115.3
click at [463, 100] on h1 "Crystal Clear Call" at bounding box center [405, 98] width 175 height 15
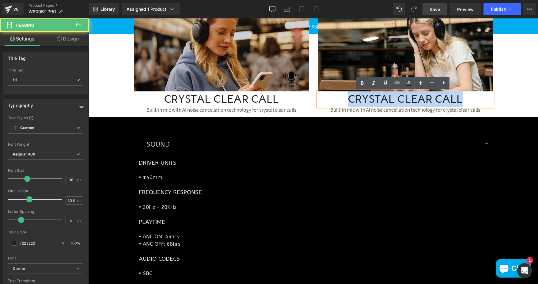
paste div
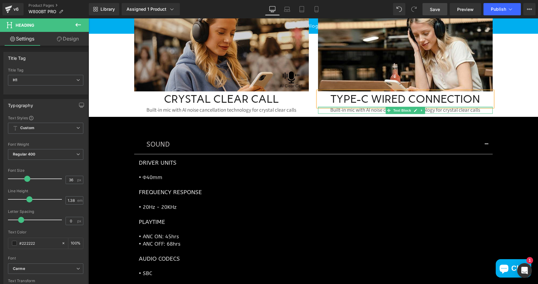
drag, startPoint x: 337, startPoint y: 110, endPoint x: 326, endPoint y: 110, distance: 10.4
click at [337, 110] on p "Built-in mic with AI noise cancellation technology for crystal clear calls" at bounding box center [405, 110] width 175 height 7
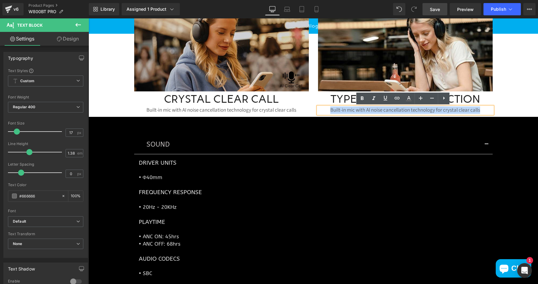
drag, startPoint x: 327, startPoint y: 110, endPoint x: 483, endPoint y: 110, distance: 156.7
click at [483, 110] on p "Built-in mic with AI noise cancellation technology for crystal clear calls" at bounding box center [405, 110] width 175 height 7
paste div
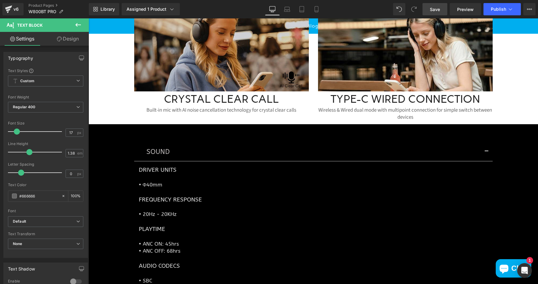
click at [435, 8] on span "Save" at bounding box center [435, 9] width 10 height 6
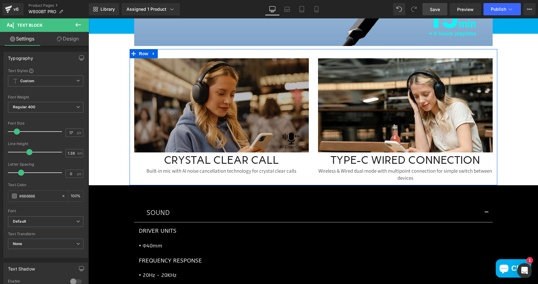
scroll to position [2545, 0]
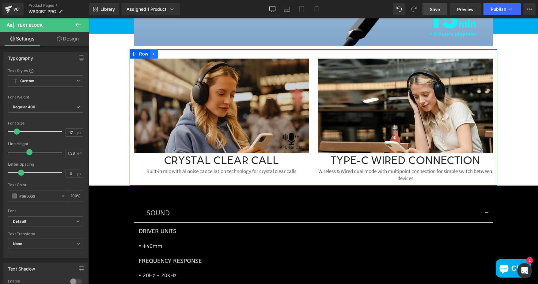
click at [153, 53] on icon at bounding box center [153, 54] width 1 height 3
click at [160, 54] on icon at bounding box center [162, 54] width 4 height 4
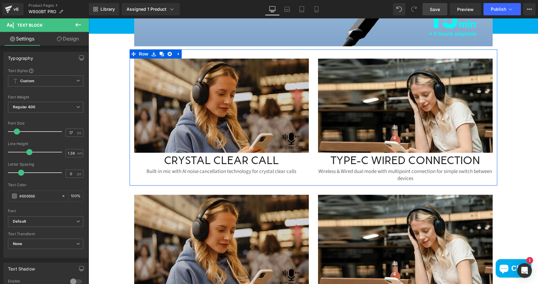
scroll to position [2576, 0]
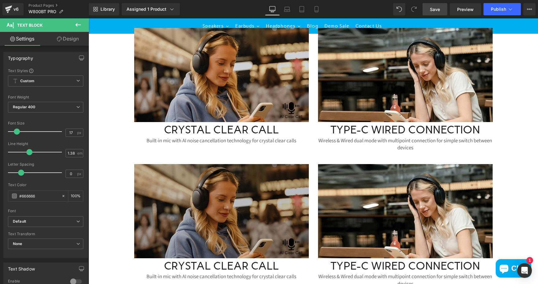
click at [235, 191] on img at bounding box center [221, 211] width 175 height 94
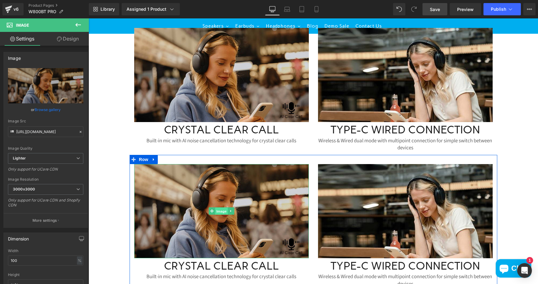
click at [218, 209] on span "Image" at bounding box center [221, 211] width 13 height 7
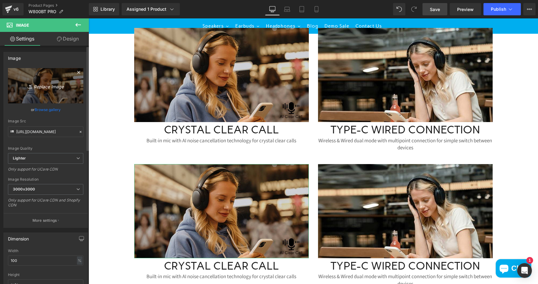
click at [44, 90] on link "Replace Image" at bounding box center [45, 85] width 75 height 35
type input "C:\fakepath\643a85ab-3a6c-44db-9eaa-755430db2058.__CR0,0,650,350_PT0_SX650_V1__…"
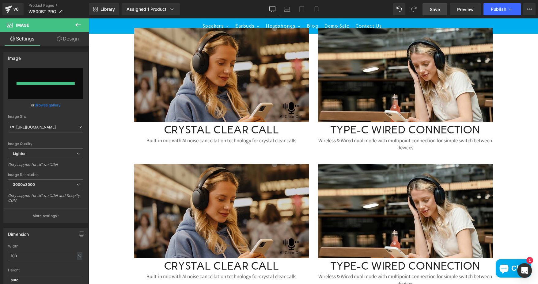
type input "https://ucarecdn.com/84ef7dfd-2967-4668-9541-96f05b45bef3/-/format/auto/-/previ…"
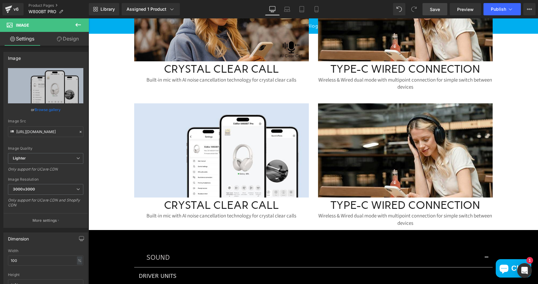
scroll to position [2637, 0]
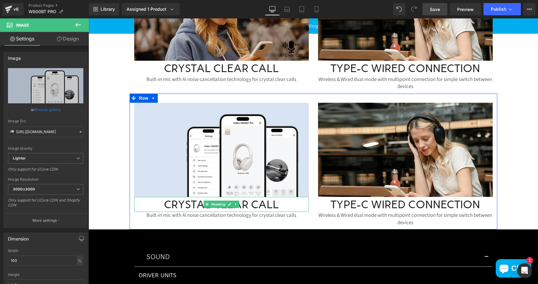
click at [178, 206] on h1 "Crystal Clear Call" at bounding box center [221, 204] width 175 height 15
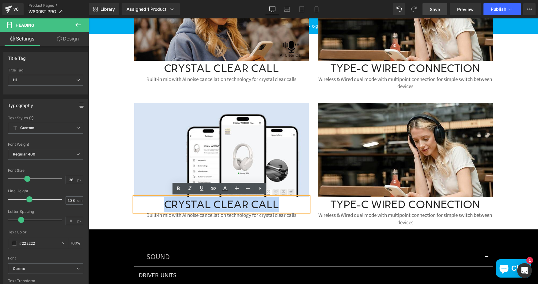
drag, startPoint x: 169, startPoint y: 206, endPoint x: 275, endPoint y: 205, distance: 105.5
click at [275, 205] on h1 "Crystal Clear Call" at bounding box center [221, 204] width 175 height 15
paste div
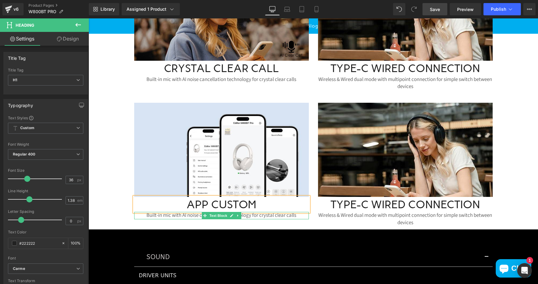
drag, startPoint x: 156, startPoint y: 216, endPoint x: 143, endPoint y: 215, distance: 12.6
click at [156, 216] on p "Built-in mic with AI noise cancellation technology for crystal clear calls" at bounding box center [221, 215] width 175 height 7
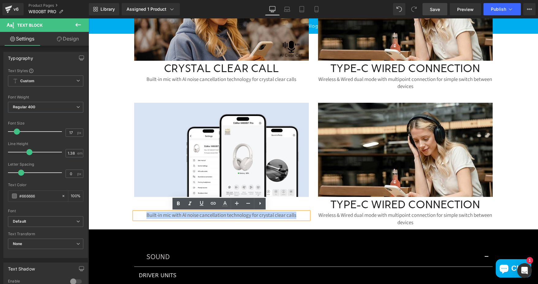
drag, startPoint x: 143, startPoint y: 215, endPoint x: 303, endPoint y: 214, distance: 160.1
click at [303, 214] on p "Built-in mic with AI noise cancellation technology for crystal clear calls" at bounding box center [221, 215] width 175 height 7
paste div
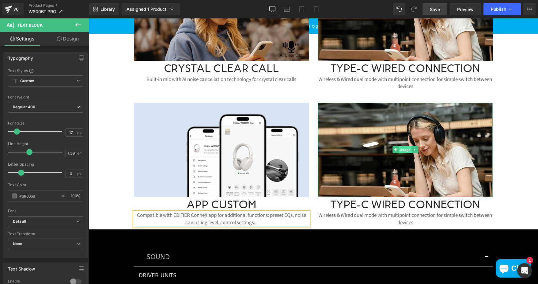
click at [402, 147] on span "Image" at bounding box center [405, 149] width 13 height 7
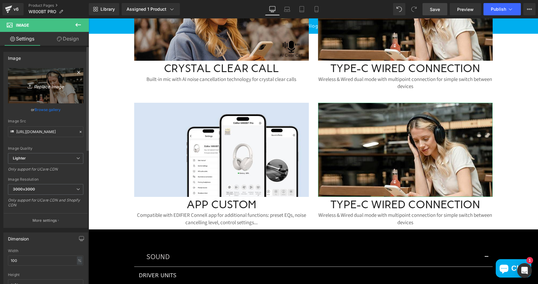
click at [41, 82] on icon "Replace Image" at bounding box center [45, 86] width 49 height 8
type input "C:\fakepath\59376161-eed8-4dce-a573-dccfdbc2d09c.__CR175,0,1114,600_PT0_SX650_V…"
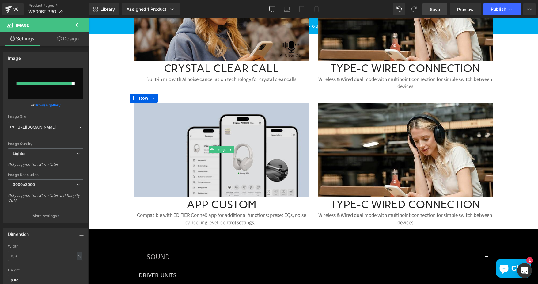
type input "https://ucarecdn.com/e0fc4c91-2fe1-4181-82d1-2ea795da30a4/-/format/auto/-/previ…"
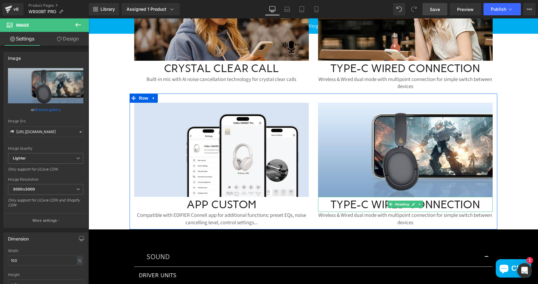
drag, startPoint x: 363, startPoint y: 204, endPoint x: 333, endPoint y: 204, distance: 30.4
click at [363, 204] on h1 "Type-C Wired Connection" at bounding box center [405, 204] width 175 height 15
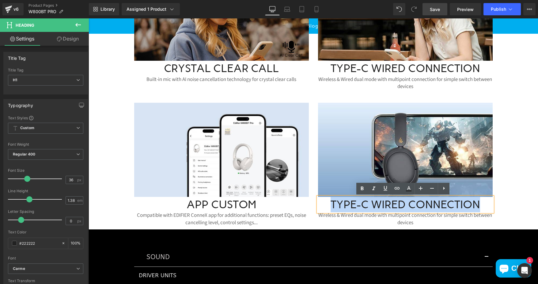
drag, startPoint x: 333, startPoint y: 204, endPoint x: 483, endPoint y: 203, distance: 150.6
click at [483, 203] on h1 "Type-C Wired Connection" at bounding box center [405, 204] width 175 height 15
paste div
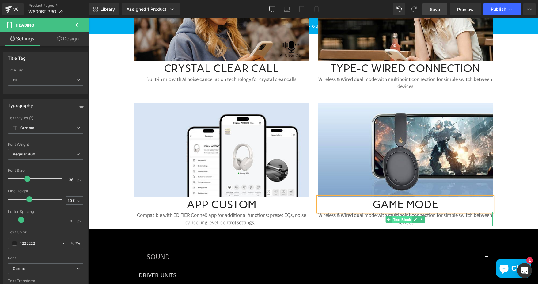
click at [392, 217] on span "Text Block" at bounding box center [402, 219] width 20 height 7
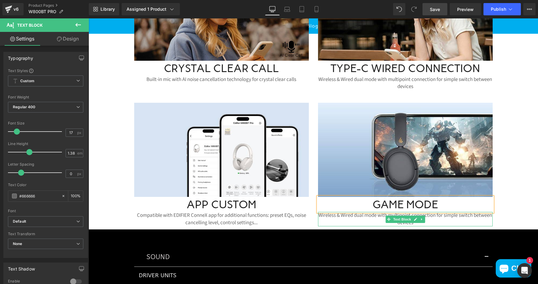
click at [339, 216] on p "Wireless & Wired dual mode with multipoint connection for simple switch between…" at bounding box center [405, 219] width 175 height 14
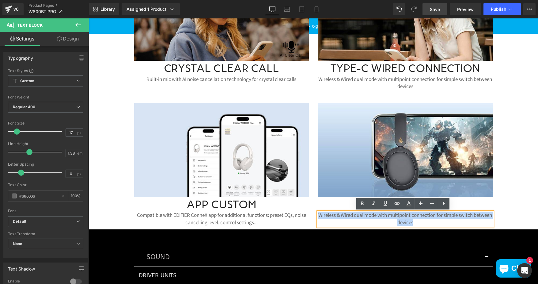
drag, startPoint x: 324, startPoint y: 214, endPoint x: 435, endPoint y: 224, distance: 111.5
click at [435, 224] on p "Wireless & Wired dual mode with multipoint connection for simple switch between…" at bounding box center [405, 219] width 175 height 14
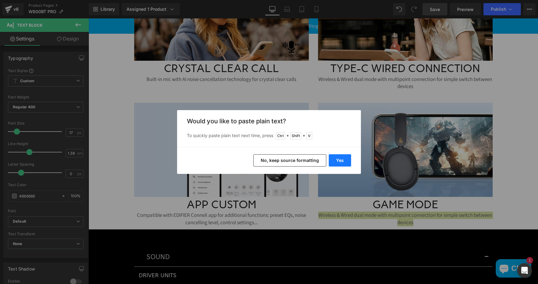
click at [346, 159] on button "Yes" at bounding box center [340, 160] width 22 height 12
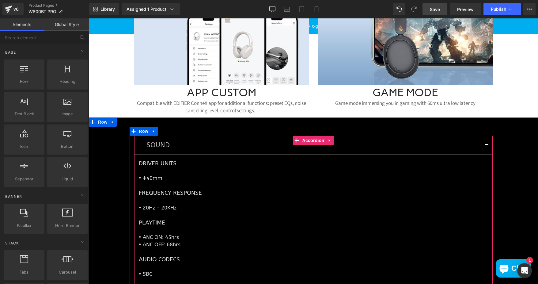
scroll to position [2760, 0]
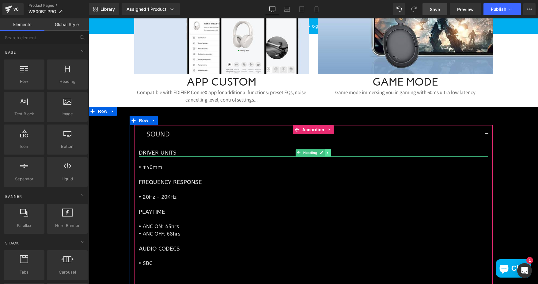
click at [327, 151] on icon at bounding box center [328, 153] width 3 height 4
click at [330, 152] on icon at bounding box center [331, 152] width 3 height 3
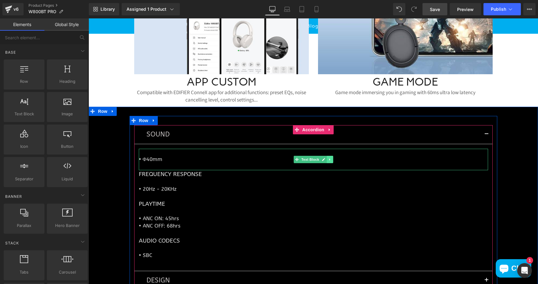
click at [329, 159] on icon at bounding box center [329, 159] width 1 height 2
click at [331, 160] on icon at bounding box center [332, 159] width 3 height 3
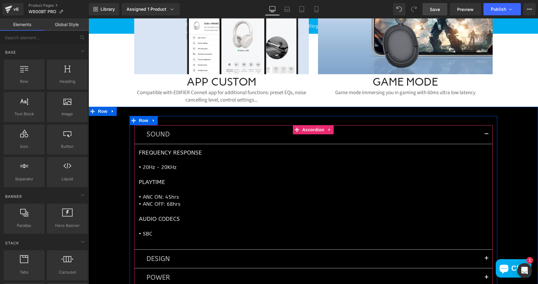
drag, startPoint x: 141, startPoint y: 168, endPoint x: 173, endPoint y: 167, distance: 31.6
click at [141, 168] on p "• 20Hz - 20KHz" at bounding box center [314, 167] width 350 height 7
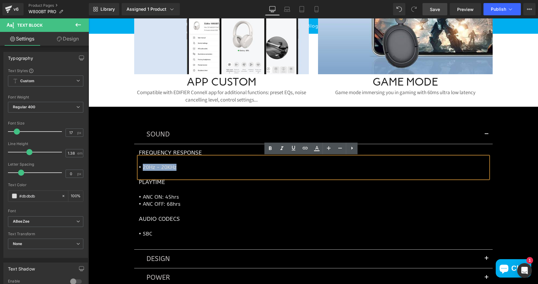
drag, startPoint x: 173, startPoint y: 167, endPoint x: 177, endPoint y: 167, distance: 4.0
click at [177, 167] on p "• 20Hz - 20KHz" at bounding box center [314, 167] width 350 height 7
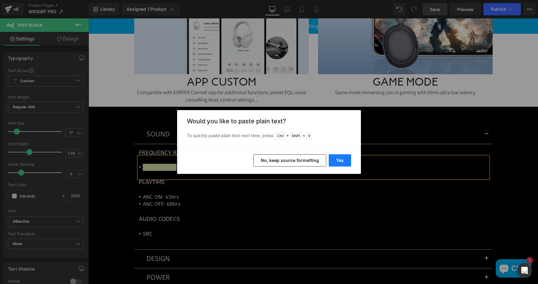
click at [339, 155] on button "Yes" at bounding box center [340, 160] width 22 height 12
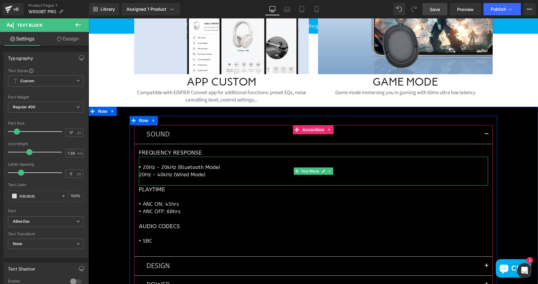
click at [139, 175] on p "20Hz - 40kHz (Wired Mode)" at bounding box center [314, 174] width 350 height 7
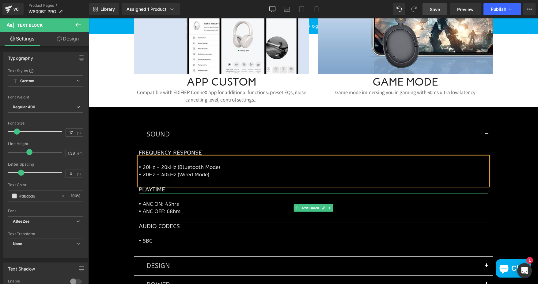
drag, startPoint x: 143, startPoint y: 204, endPoint x: 173, endPoint y: 210, distance: 30.0
click at [143, 204] on p "• ANC ON: 45hrs" at bounding box center [314, 204] width 350 height 7
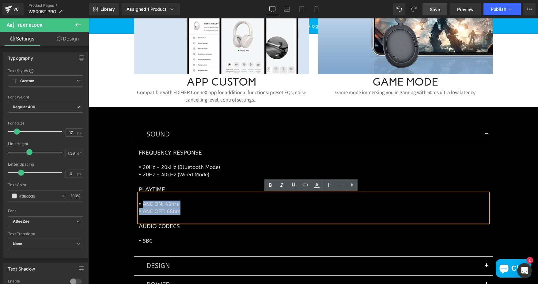
drag, startPoint x: 173, startPoint y: 210, endPoint x: 178, endPoint y: 213, distance: 5.9
click at [178, 213] on div "• ANC ON: 45hrs • ANC OFF: 68hrs" at bounding box center [314, 207] width 350 height 29
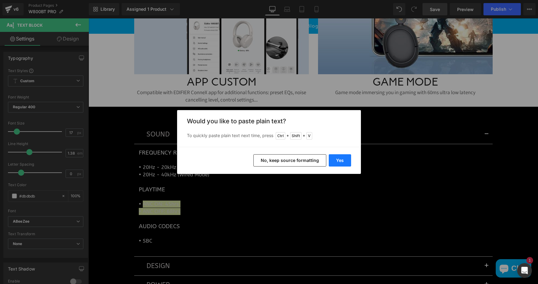
click at [340, 156] on button "Yes" at bounding box center [340, 160] width 22 height 12
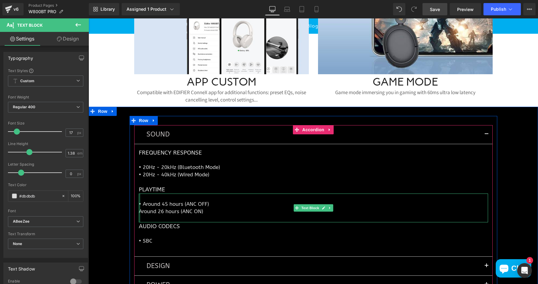
click at [139, 212] on div at bounding box center [140, 207] width 2 height 29
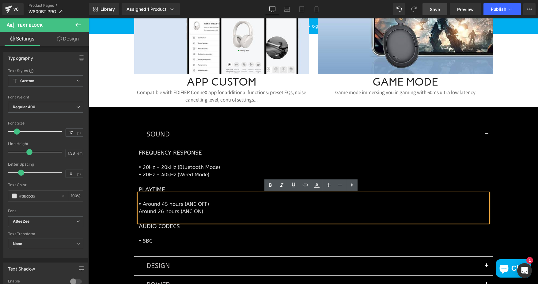
click at [139, 211] on p "Around 26 hours (ANC ON)" at bounding box center [314, 211] width 350 height 7
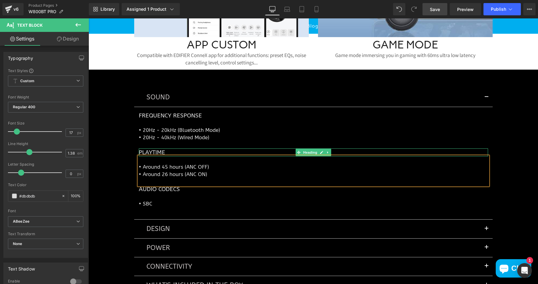
scroll to position [2852, 0]
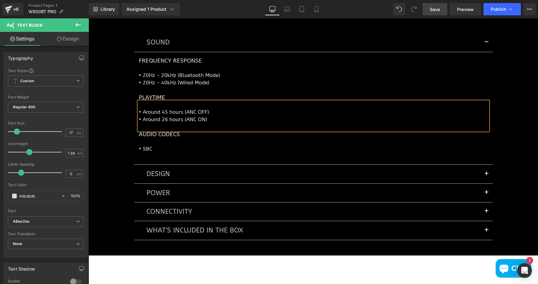
click at [487, 175] on span "button" at bounding box center [487, 175] width 0 height 0
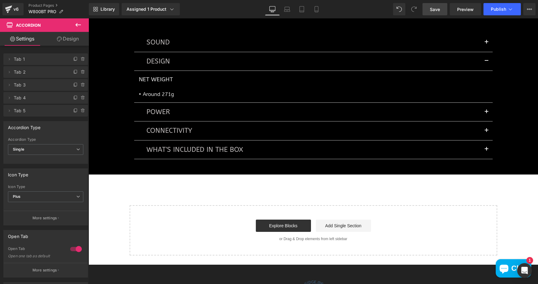
click at [167, 94] on p "• Around 271g" at bounding box center [314, 94] width 350 height 7
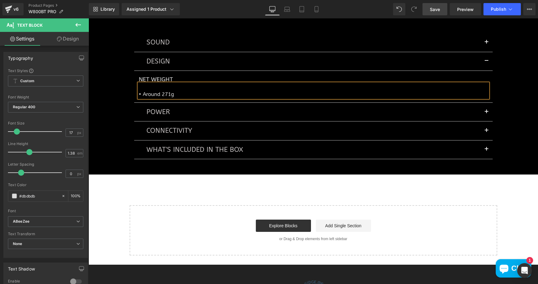
click at [166, 93] on p "• Around 271g" at bounding box center [314, 94] width 350 height 7
click at [487, 113] on span "button" at bounding box center [487, 113] width 0 height 0
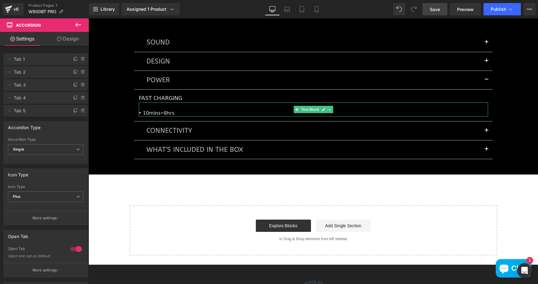
click at [146, 113] on p "• 10mins=8hrs" at bounding box center [314, 112] width 350 height 7
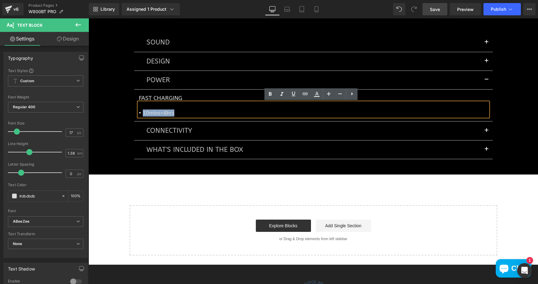
drag, startPoint x: 141, startPoint y: 113, endPoint x: 175, endPoint y: 113, distance: 33.7
click at [175, 113] on p "• 10mins=8hrs" at bounding box center [314, 112] width 350 height 7
click at [192, 108] on p at bounding box center [314, 105] width 350 height 7
drag, startPoint x: 141, startPoint y: 112, endPoint x: 146, endPoint y: 112, distance: 4.6
click at [146, 112] on p "• 10mins=8hrs" at bounding box center [314, 112] width 350 height 7
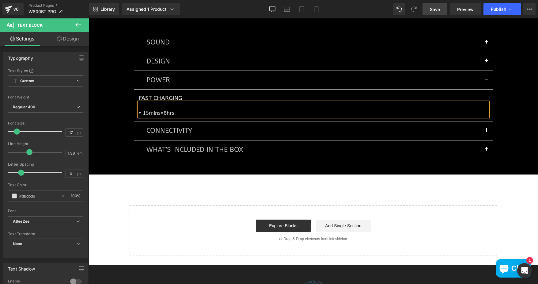
click at [186, 113] on p "• 15mins=8hrs" at bounding box center [314, 112] width 350 height 7
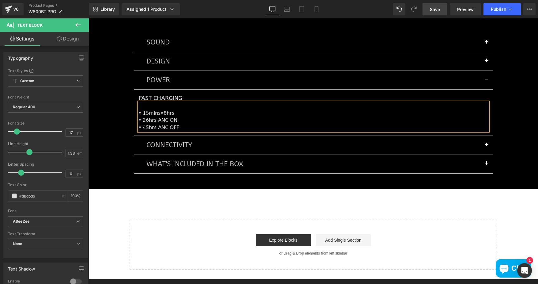
click at [487, 147] on span "button" at bounding box center [487, 147] width 0 height 0
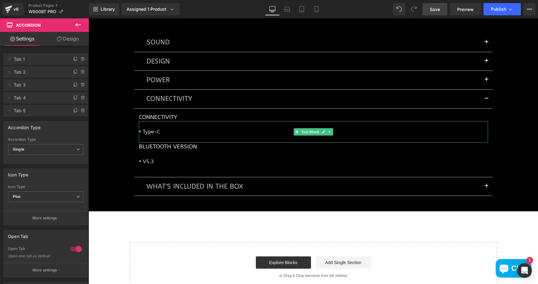
click at [147, 130] on p "• Type-C" at bounding box center [314, 131] width 350 height 7
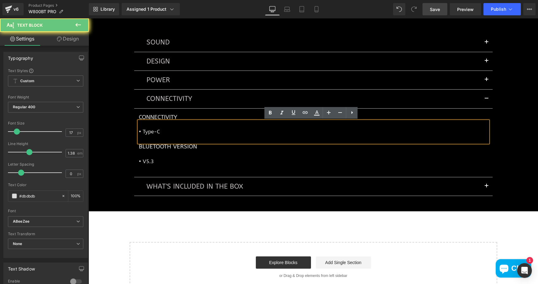
click at [140, 131] on p "• Type-C" at bounding box center [314, 131] width 350 height 7
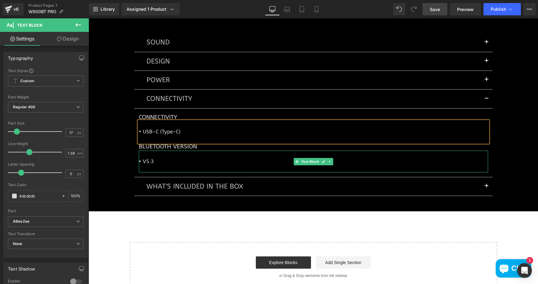
drag, startPoint x: 152, startPoint y: 163, endPoint x: 532, endPoint y: 97, distance: 386.4
click at [152, 163] on p "• V5.3" at bounding box center [314, 161] width 350 height 7
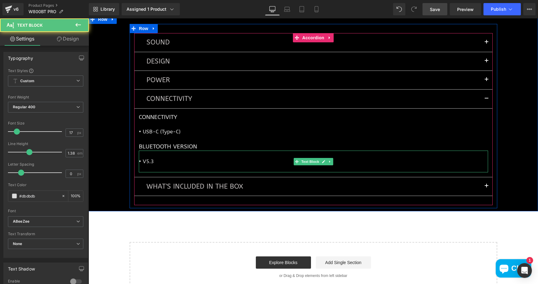
click at [153, 162] on p "• V5.3" at bounding box center [314, 161] width 350 height 7
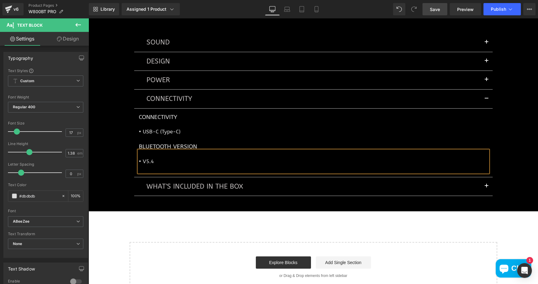
click at [487, 188] on span "button" at bounding box center [487, 188] width 0 height 0
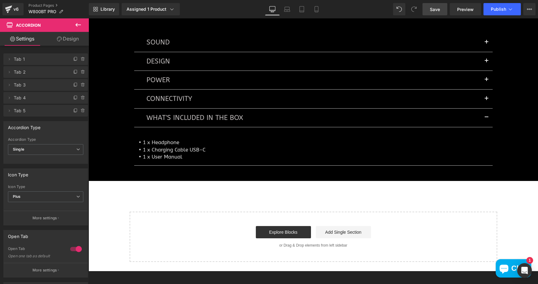
click at [438, 8] on span "Save" at bounding box center [435, 9] width 10 height 6
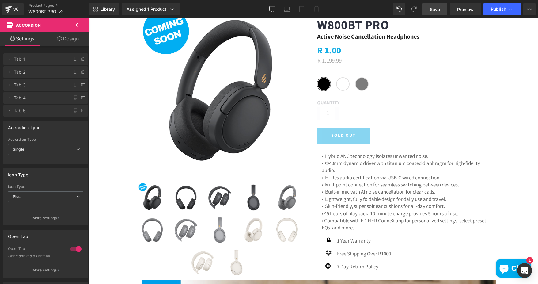
scroll to position [0, 0]
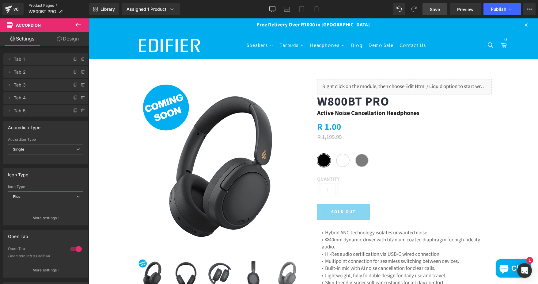
click at [48, 6] on link "Product Pages" at bounding box center [59, 5] width 60 height 5
